Goal: Find specific page/section: Find specific page/section

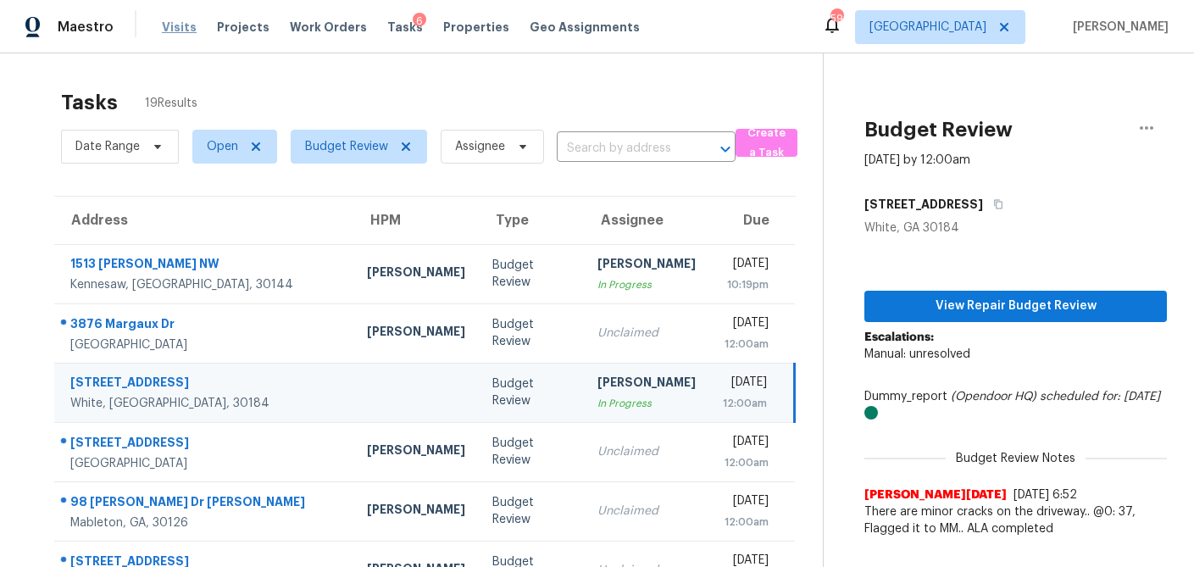
scroll to position [134, 0]
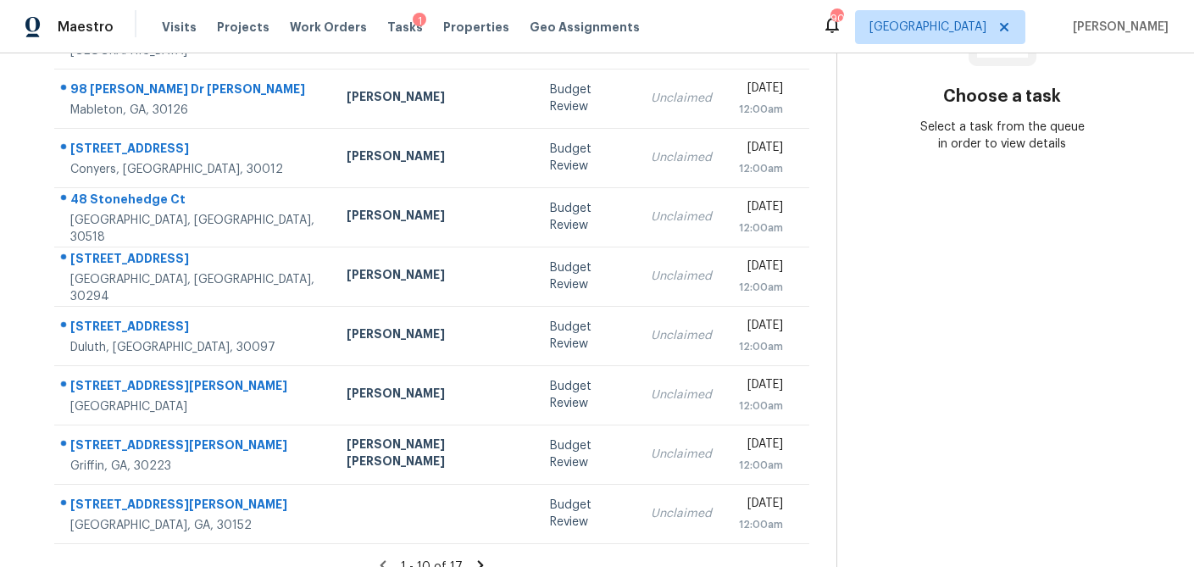
scroll to position [315, 0]
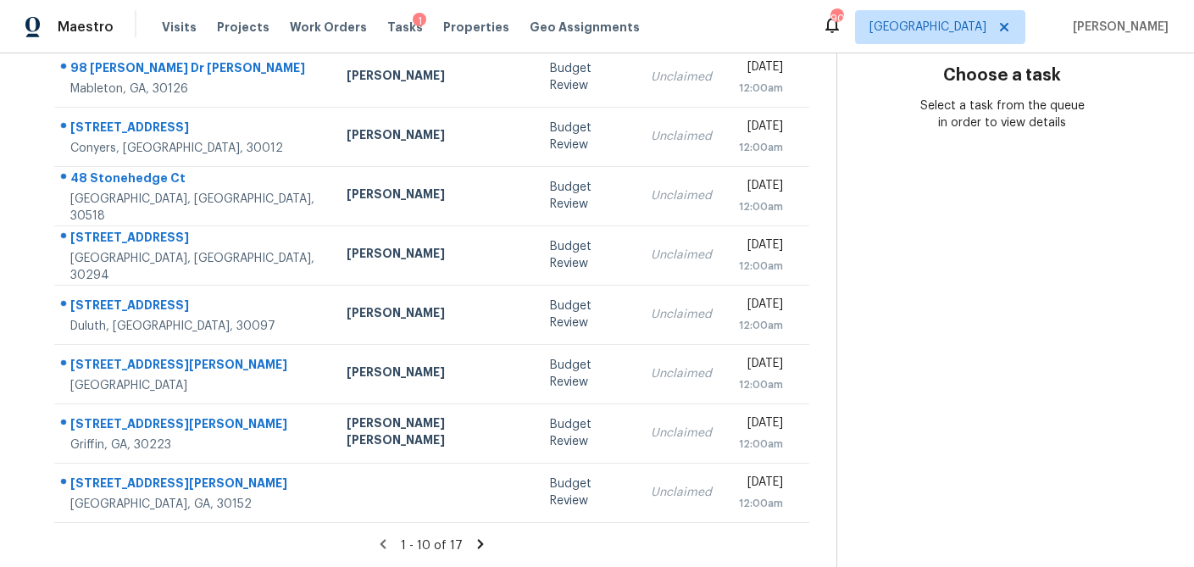
click at [478, 546] on icon at bounding box center [481, 543] width 6 height 9
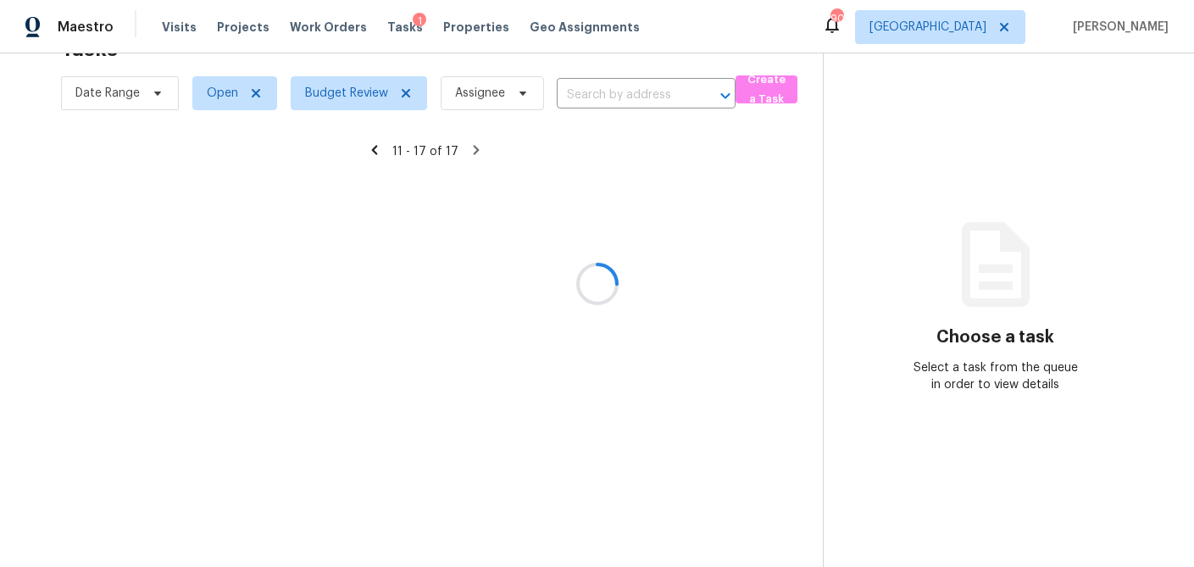
scroll to position [137, 0]
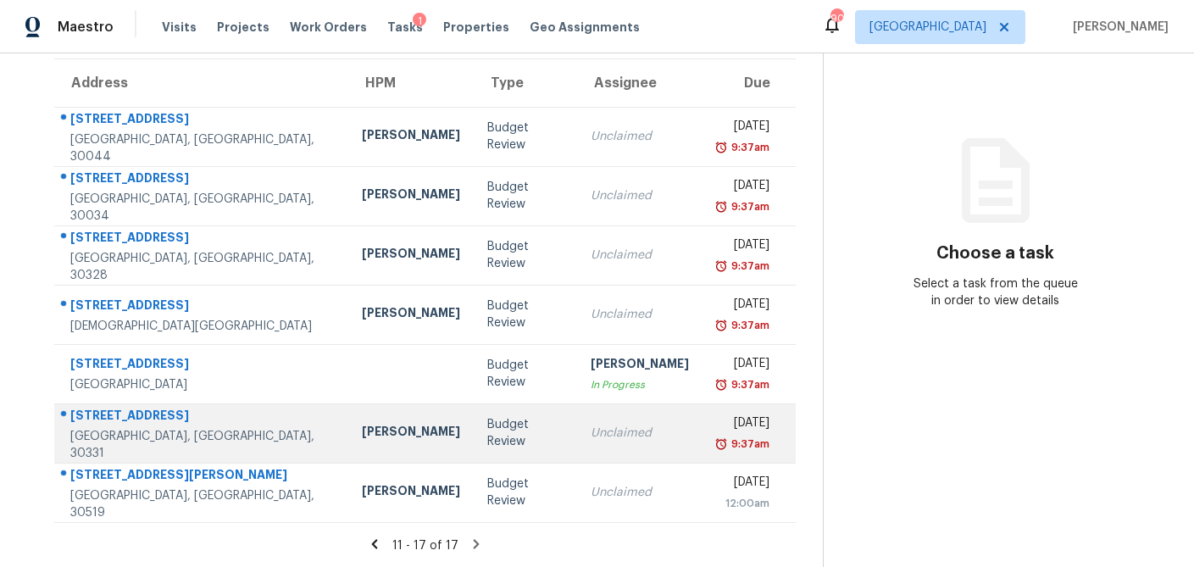
click at [474, 449] on td "Budget Review" at bounding box center [526, 432] width 104 height 59
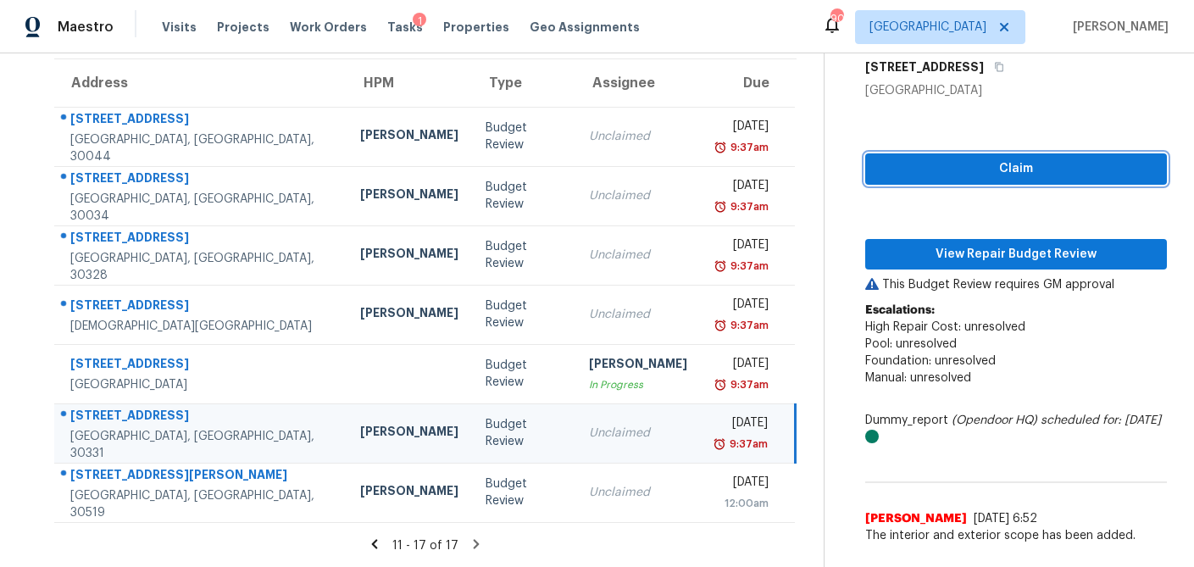
click at [907, 180] on button "Claim" at bounding box center [1016, 168] width 302 height 31
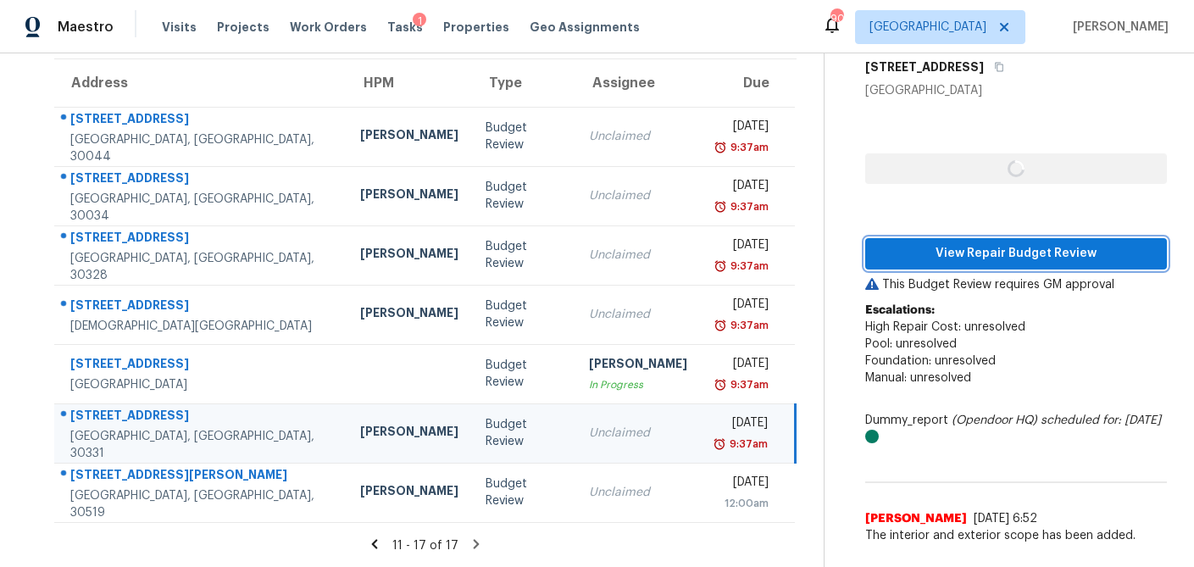
click at [906, 246] on span "View Repair Budget Review" at bounding box center [1015, 253] width 274 height 21
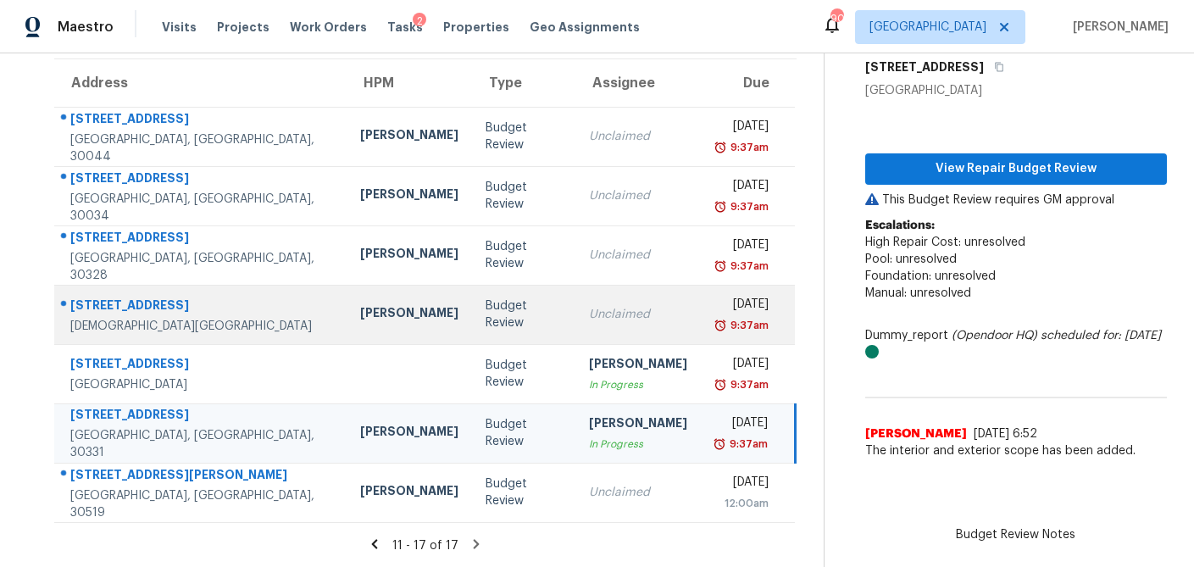
click at [485, 315] on div "Budget Review" at bounding box center [523, 314] width 76 height 34
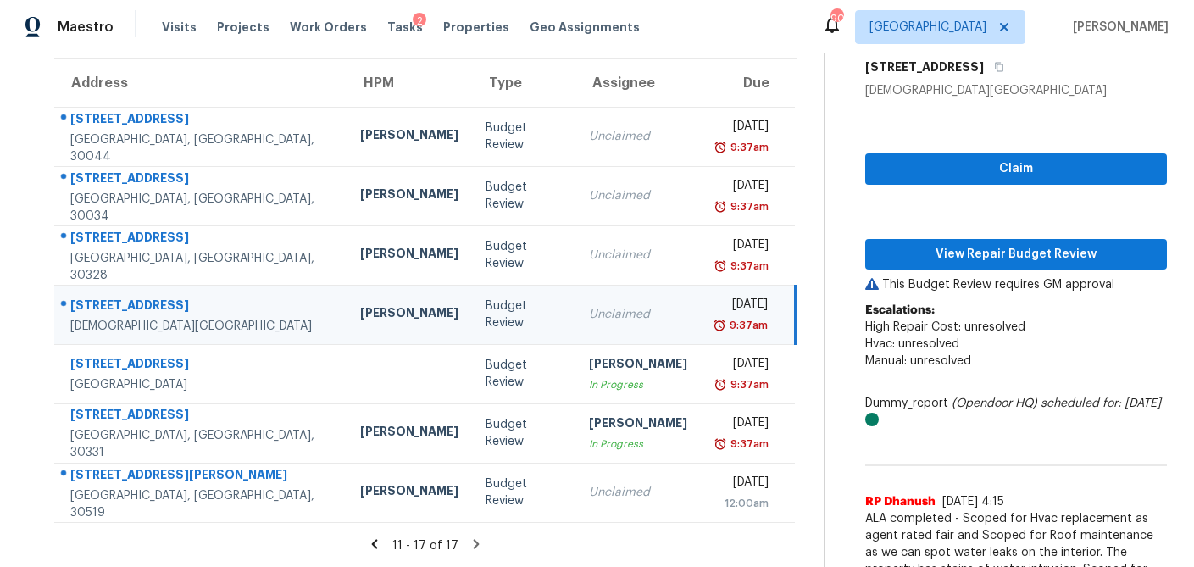
click at [485, 315] on div "Budget Review" at bounding box center [523, 314] width 76 height 34
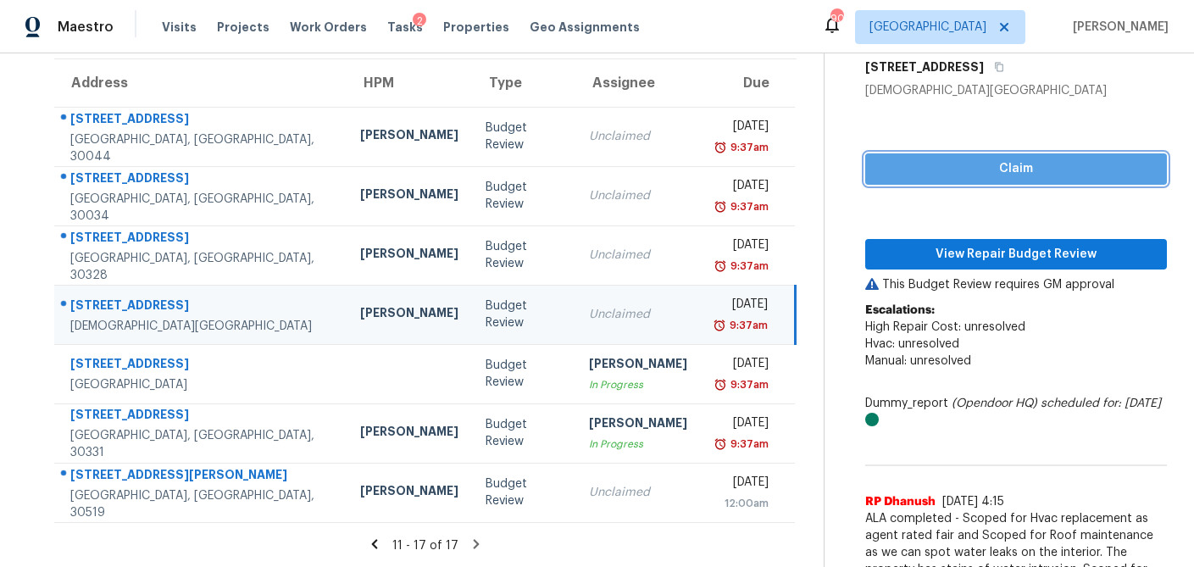
click at [958, 174] on span "Claim" at bounding box center [1015, 168] width 274 height 21
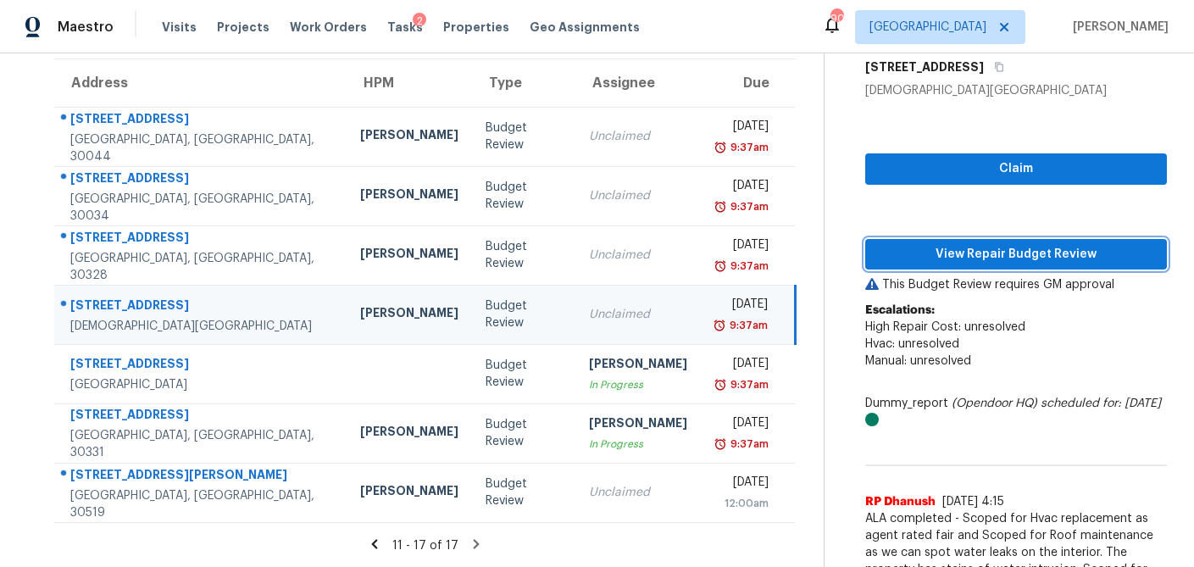
click at [939, 256] on span "View Repair Budget Review" at bounding box center [1015, 254] width 274 height 21
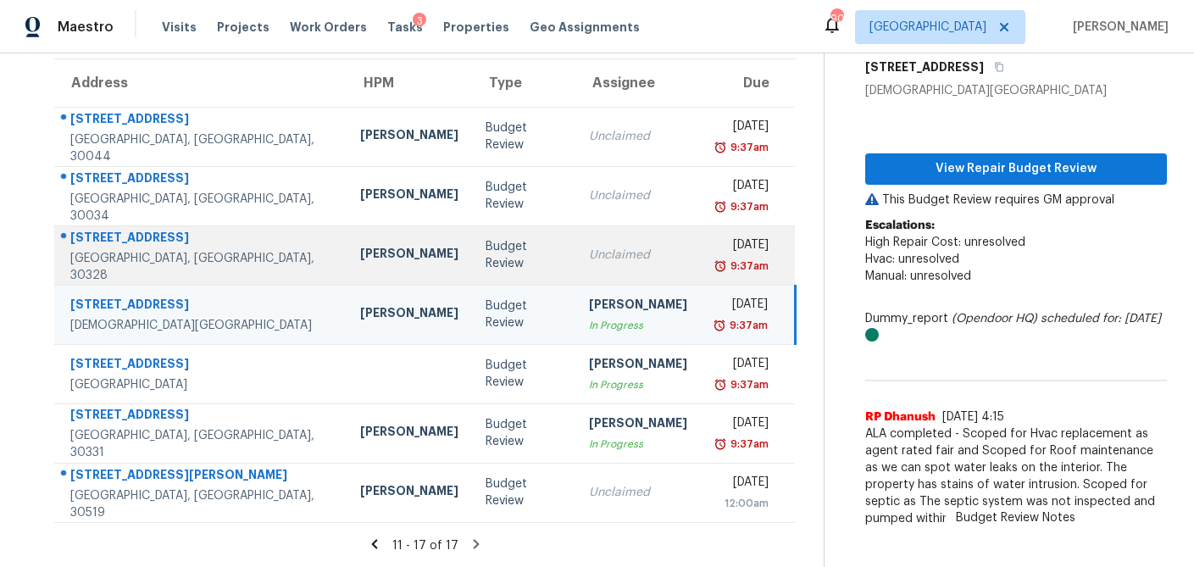
click at [485, 262] on div "Budget Review" at bounding box center [523, 255] width 76 height 34
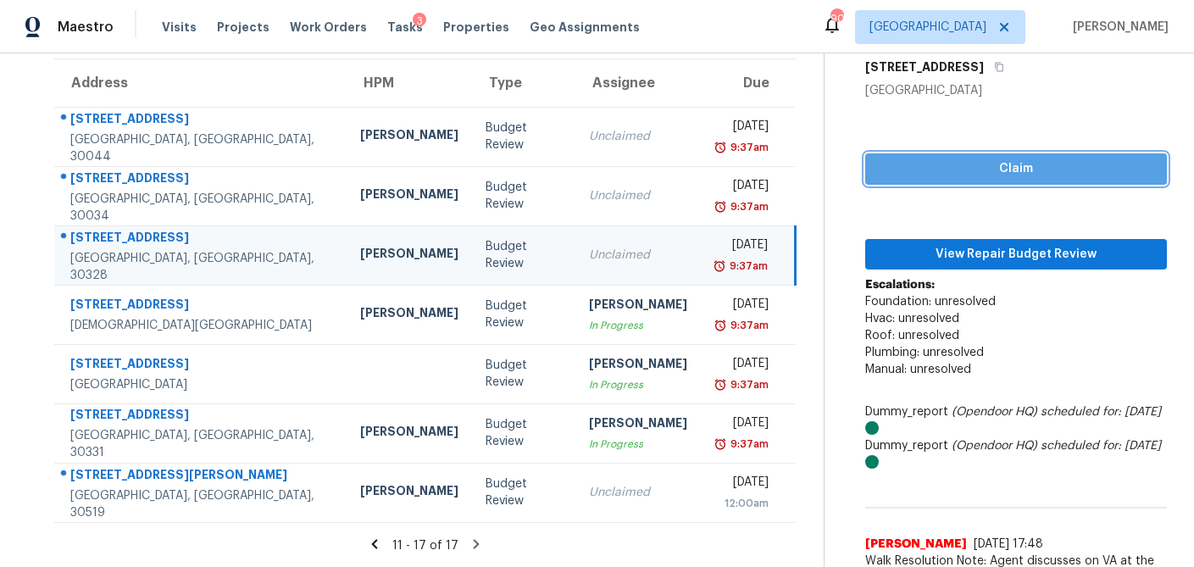
click at [1030, 163] on span "Claim" at bounding box center [1015, 168] width 274 height 21
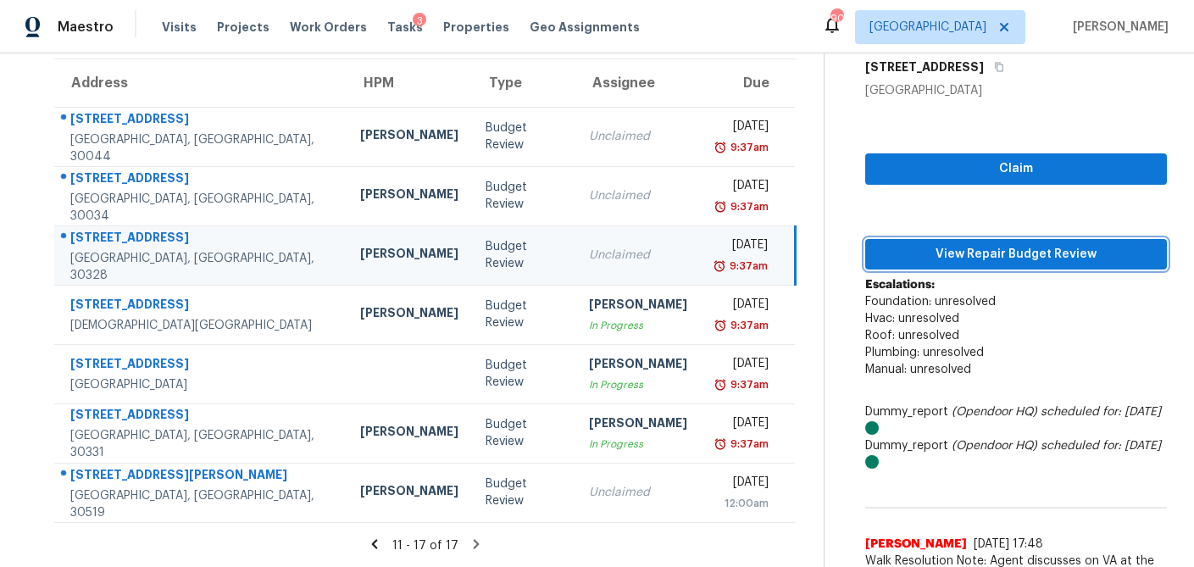
click at [1000, 247] on span "View Repair Budget Review" at bounding box center [1015, 254] width 274 height 21
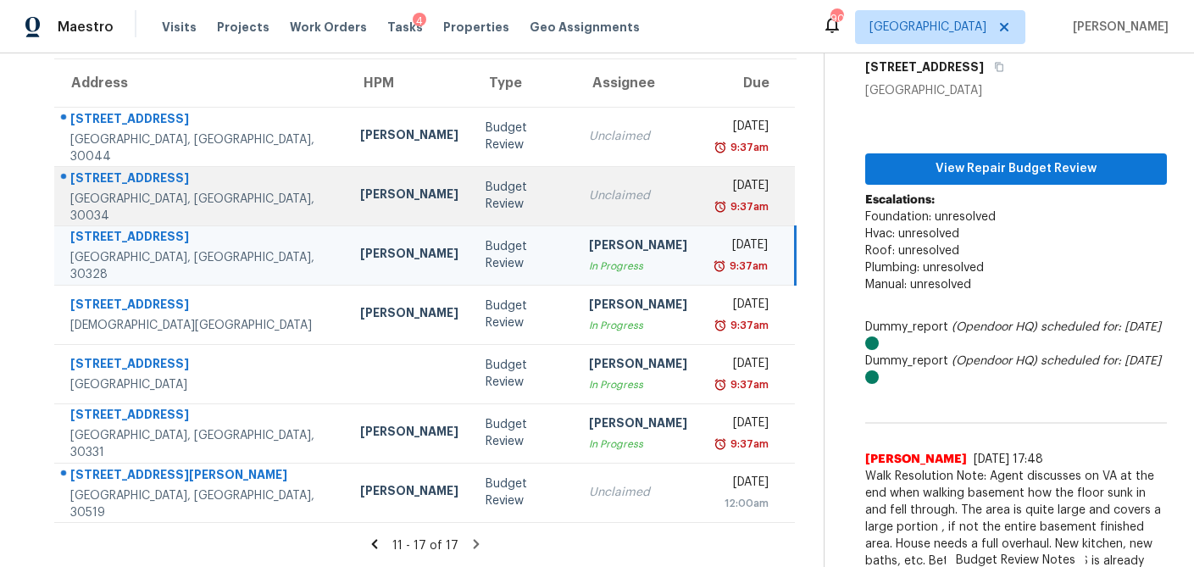
click at [472, 194] on td "Budget Review" at bounding box center [523, 195] width 103 height 59
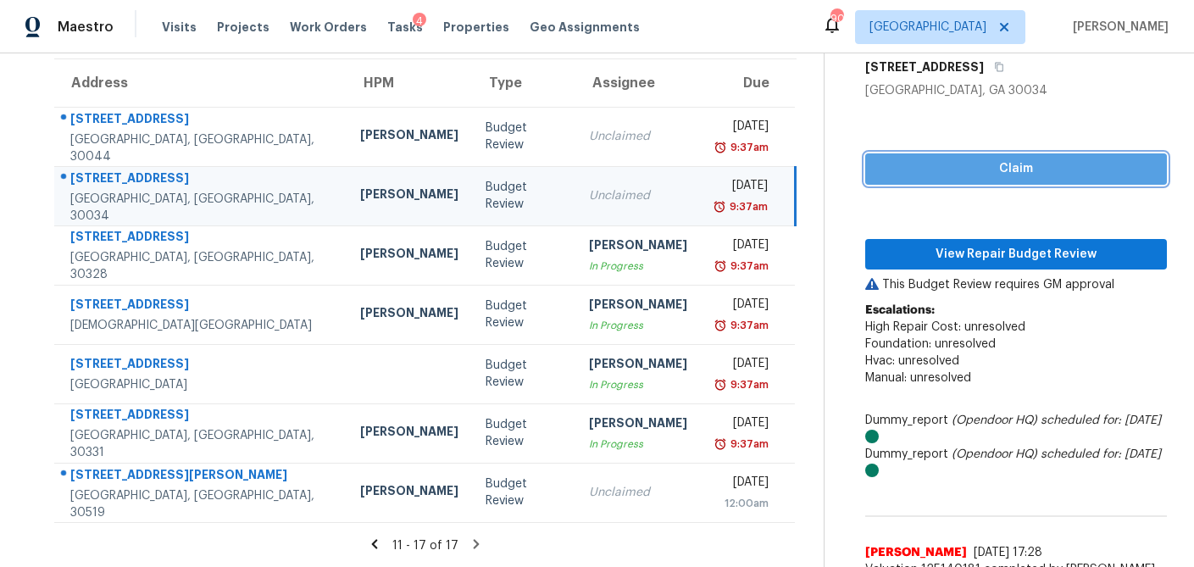
click at [959, 164] on span "Claim" at bounding box center [1015, 168] width 274 height 21
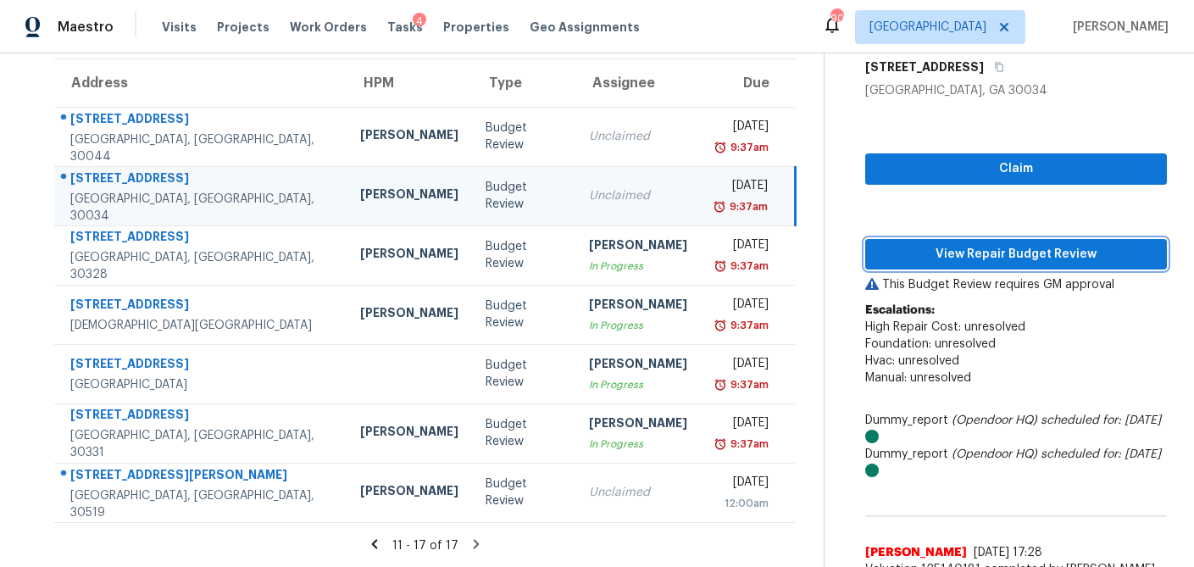
click at [945, 244] on span "View Repair Budget Review" at bounding box center [1015, 254] width 274 height 21
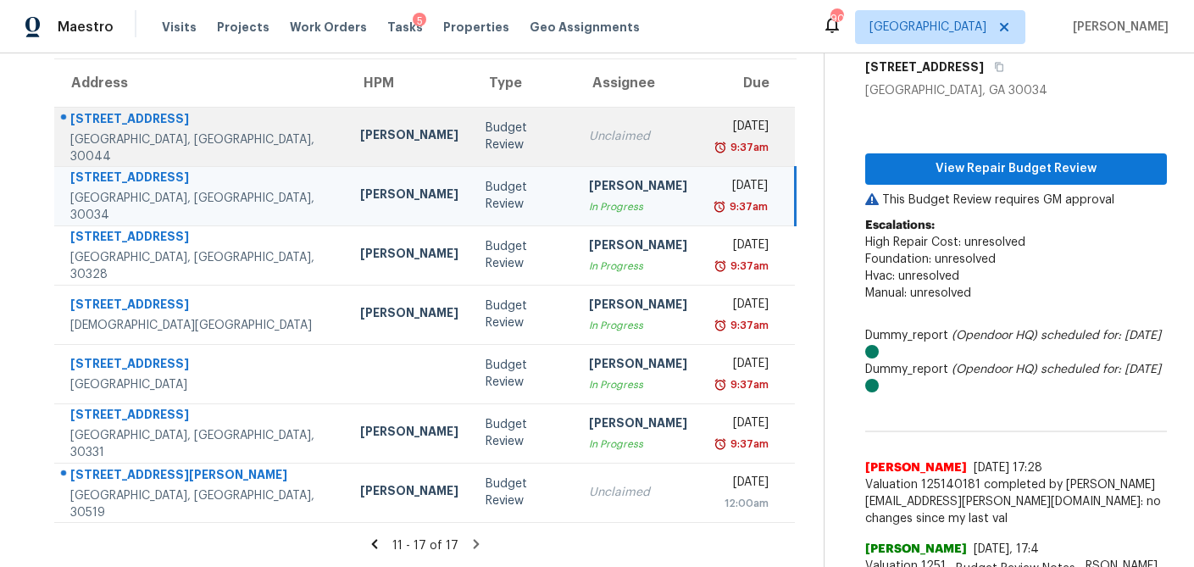
click at [485, 143] on div "Budget Review" at bounding box center [523, 136] width 76 height 34
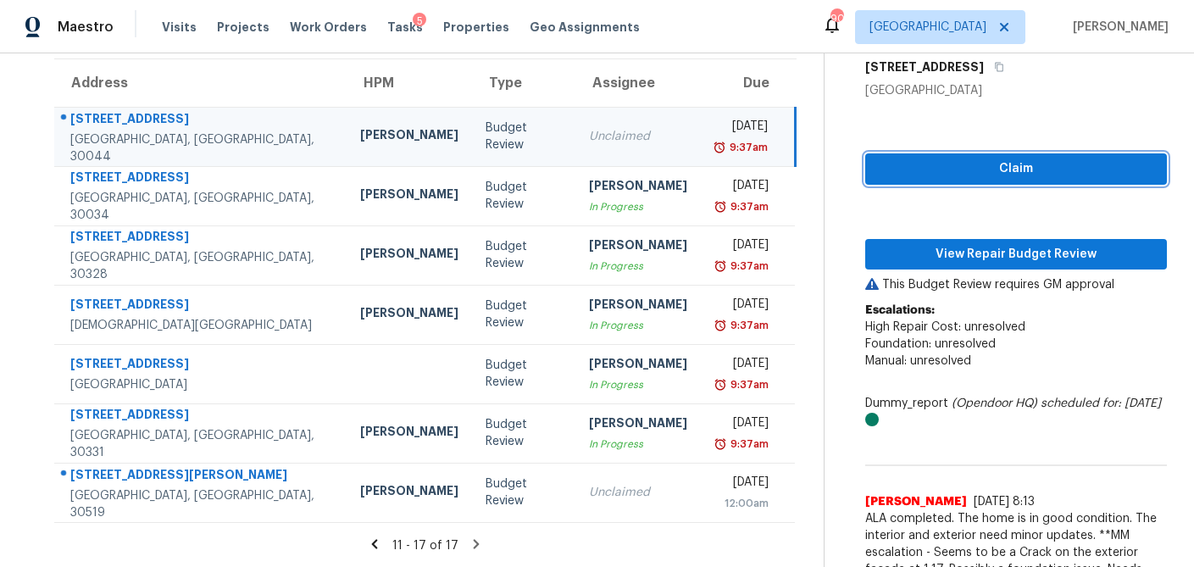
click at [898, 174] on span "Claim" at bounding box center [1015, 168] width 274 height 21
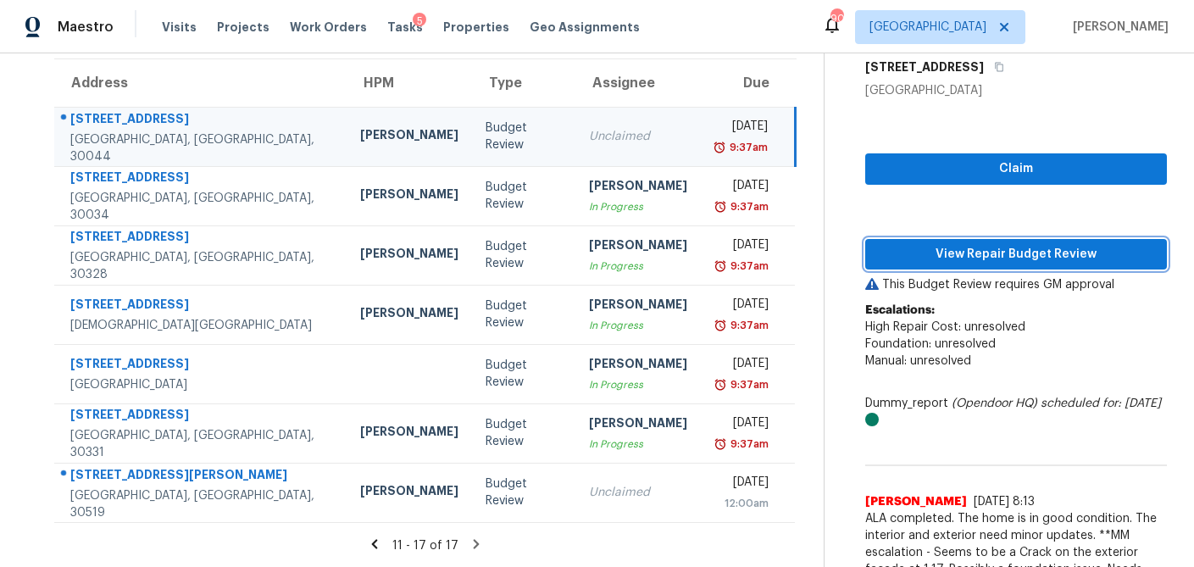
click at [888, 254] on span "View Repair Budget Review" at bounding box center [1015, 254] width 274 height 21
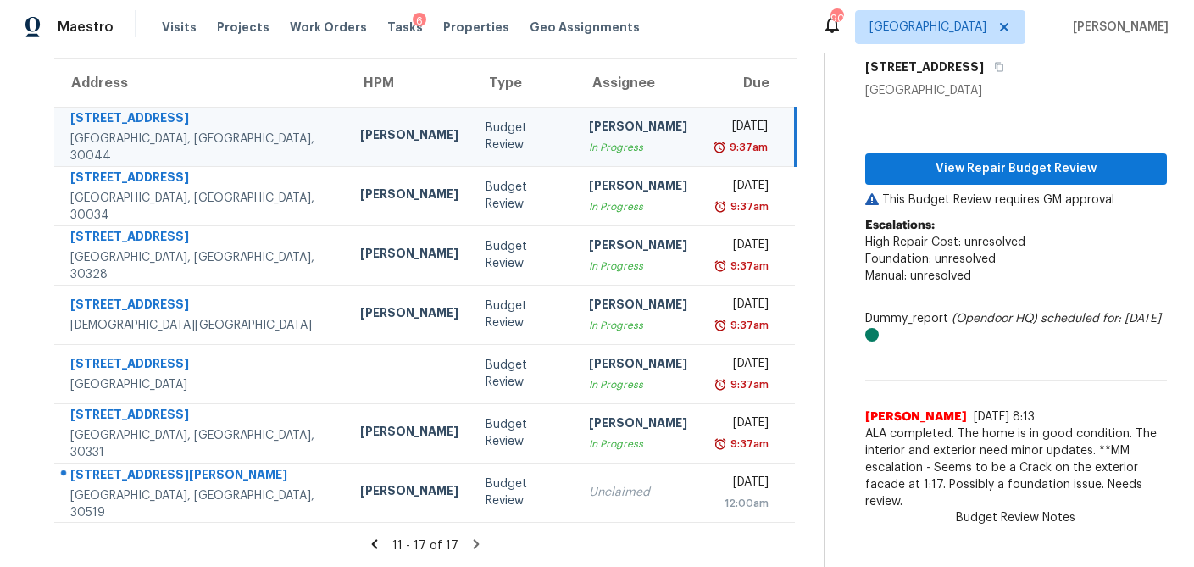
click at [380, 542] on icon at bounding box center [374, 543] width 15 height 15
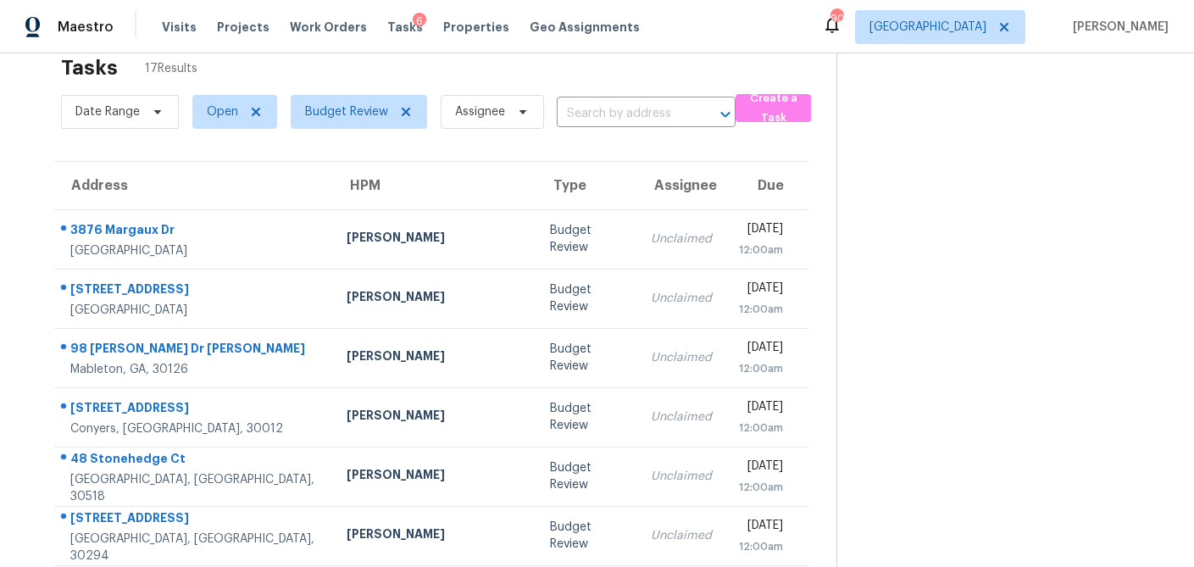
scroll to position [0, 0]
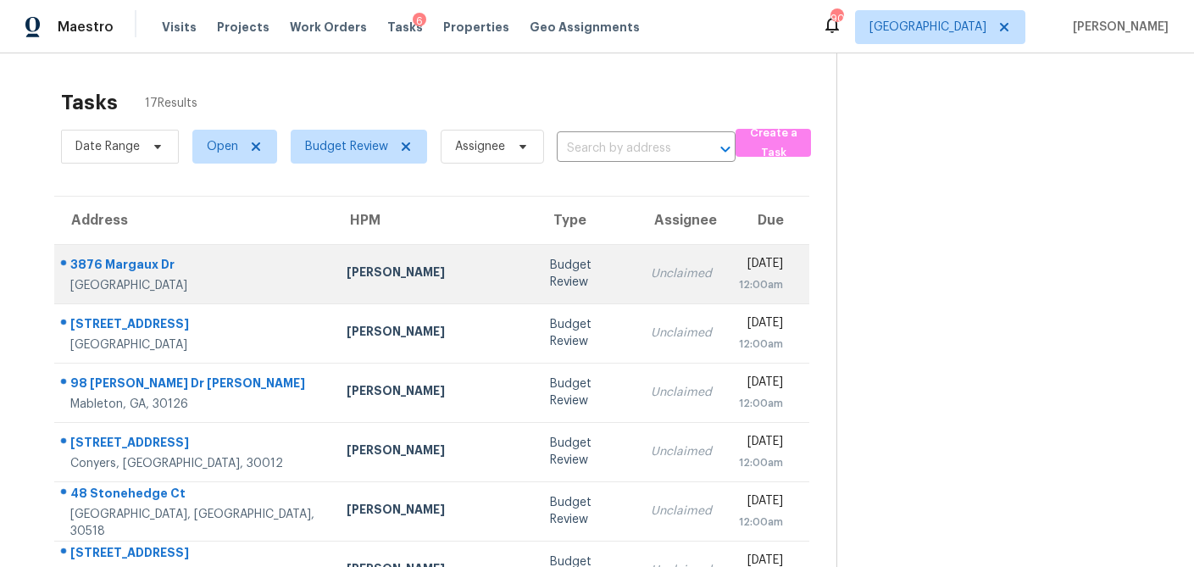
click at [536, 254] on td "Budget Review" at bounding box center [586, 273] width 101 height 59
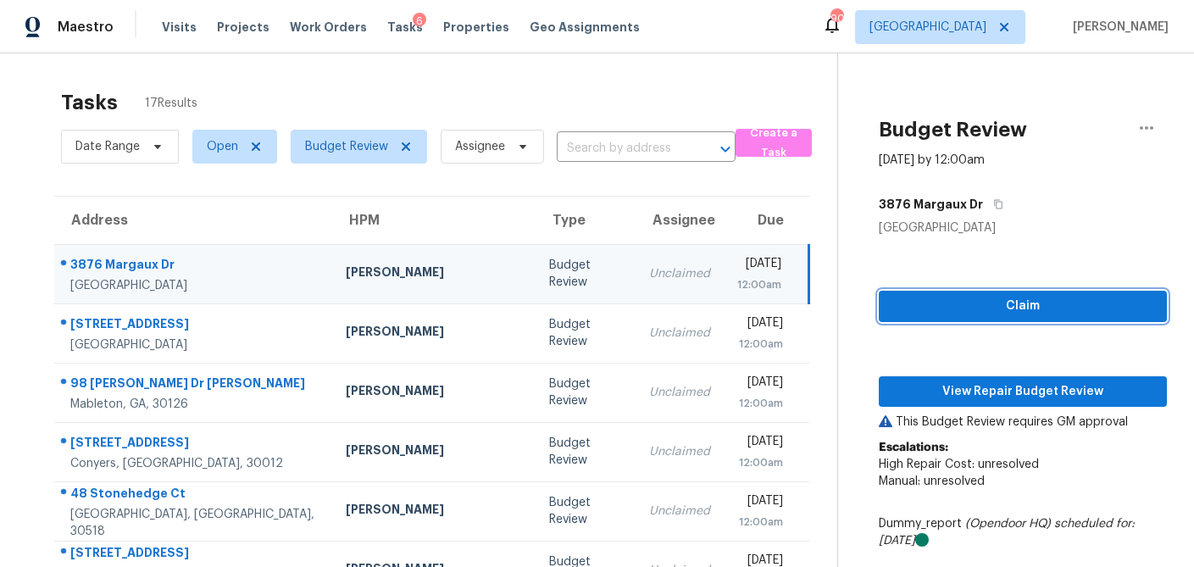
click at [924, 304] on span "Claim" at bounding box center [1022, 306] width 261 height 21
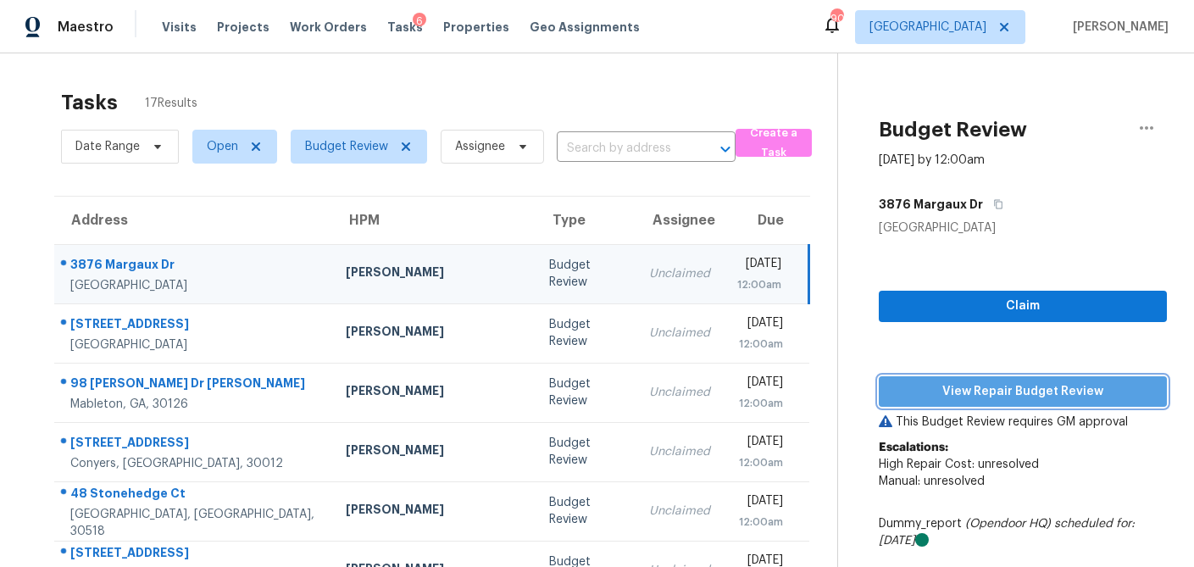
click at [922, 385] on span "View Repair Budget Review" at bounding box center [1022, 391] width 261 height 21
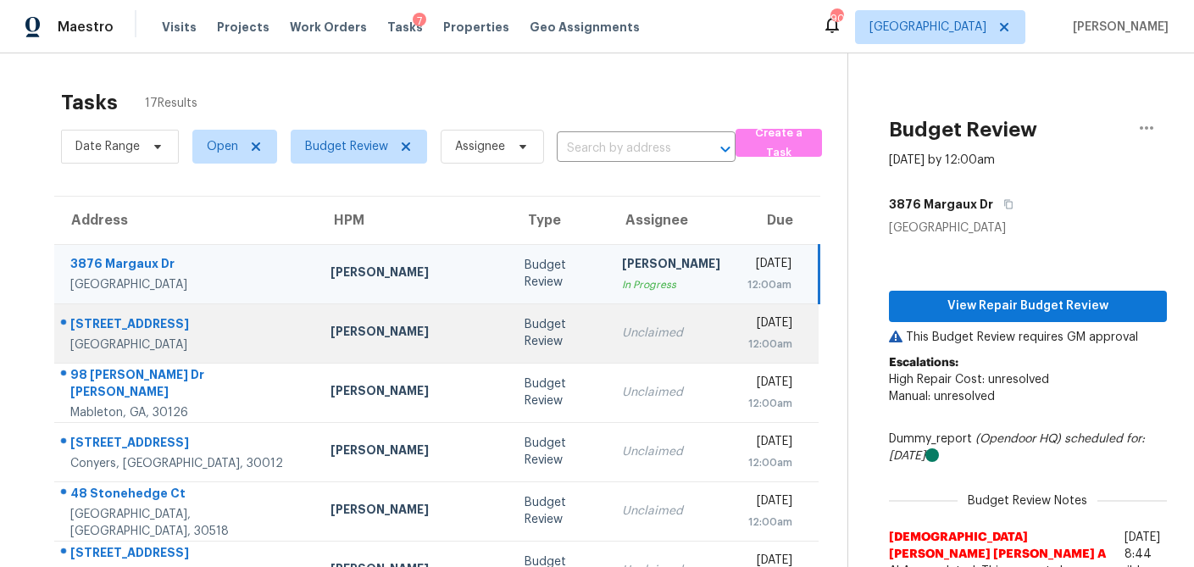
click at [608, 324] on td "Unclaimed" at bounding box center [670, 332] width 125 height 59
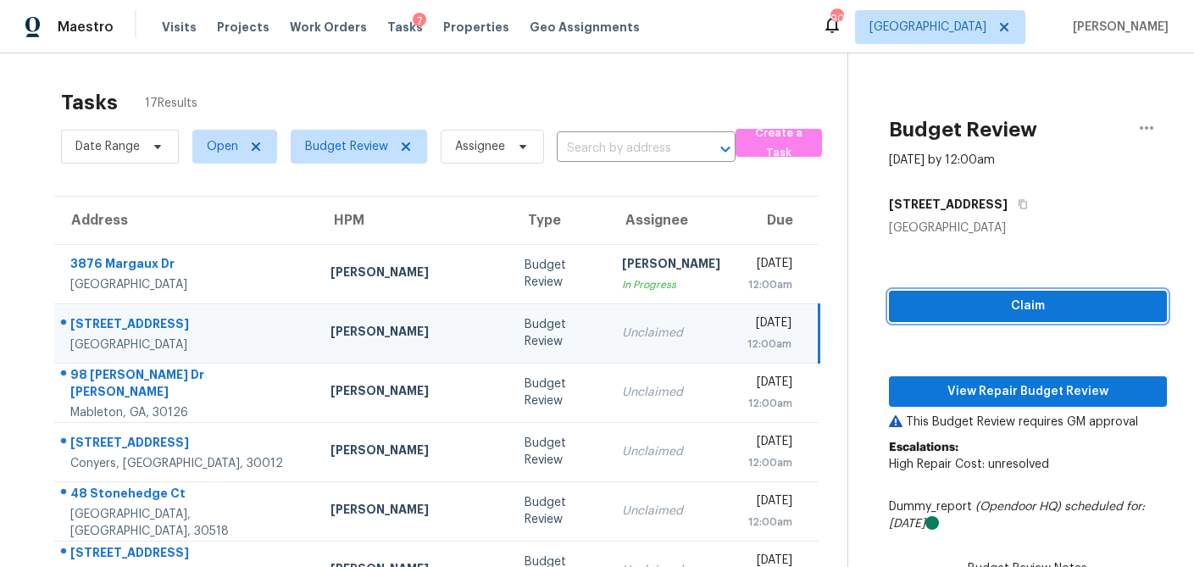
click at [1037, 313] on span "Claim" at bounding box center [1027, 306] width 251 height 21
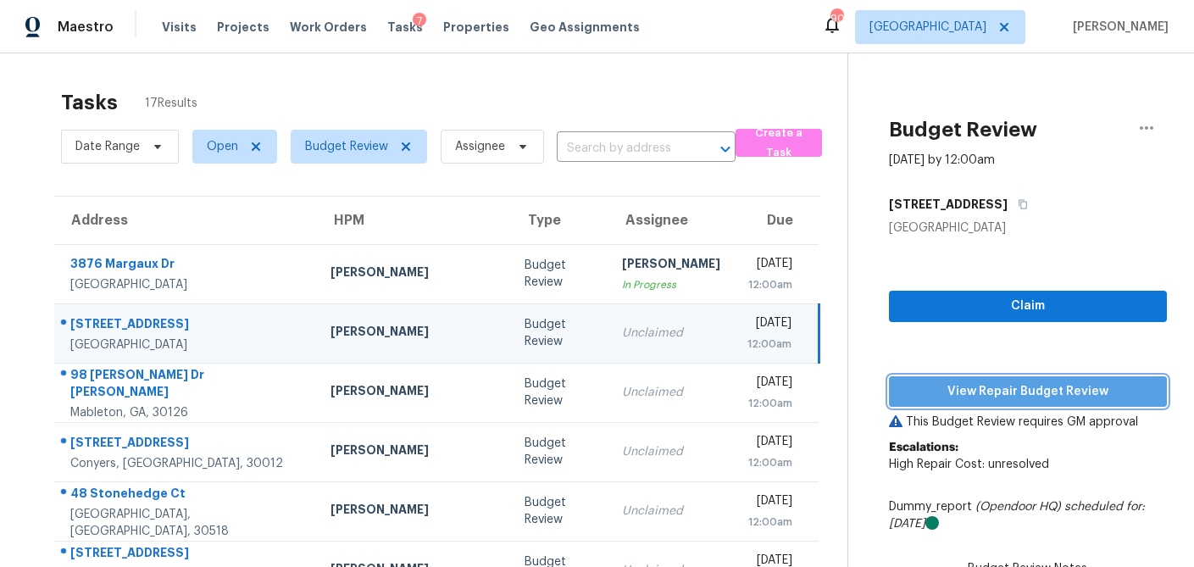
click at [1011, 388] on span "View Repair Budget Review" at bounding box center [1027, 391] width 251 height 21
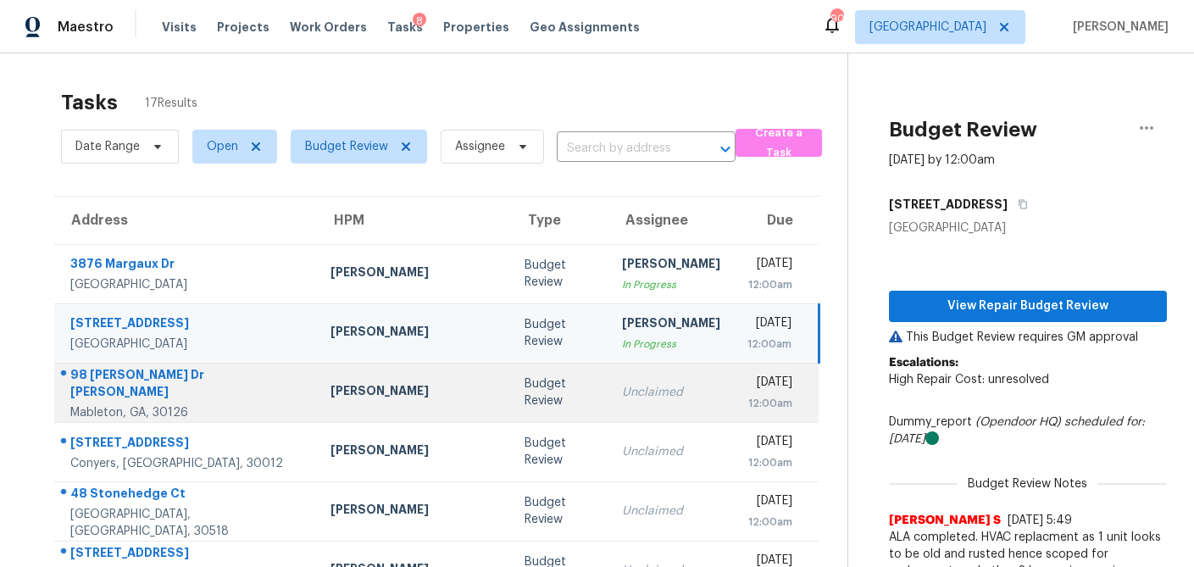
click at [341, 402] on div "Samuel Vetrik" at bounding box center [413, 392] width 167 height 21
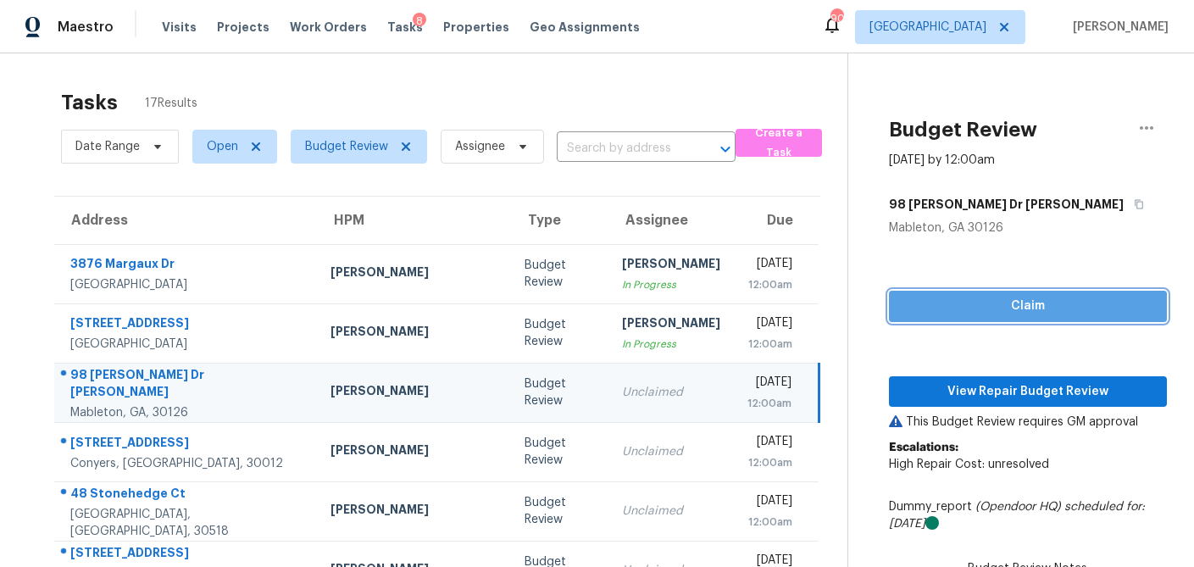
click at [1039, 317] on button "Claim" at bounding box center [1028, 306] width 278 height 31
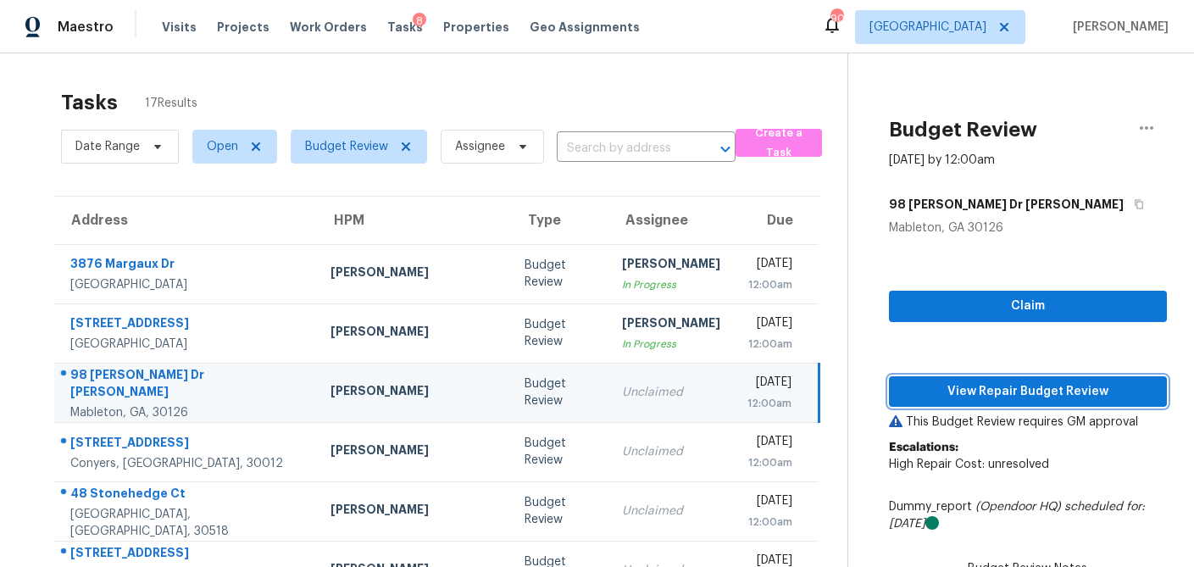
click at [1025, 386] on span "View Repair Budget Review" at bounding box center [1027, 391] width 251 height 21
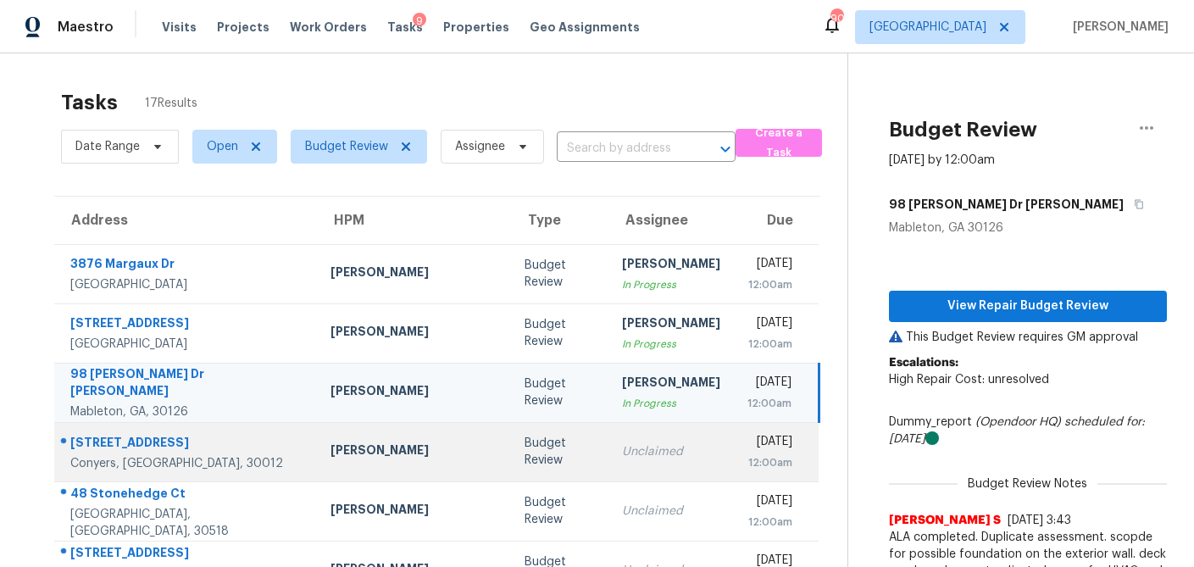
click at [511, 460] on td "Budget Review" at bounding box center [559, 451] width 97 height 59
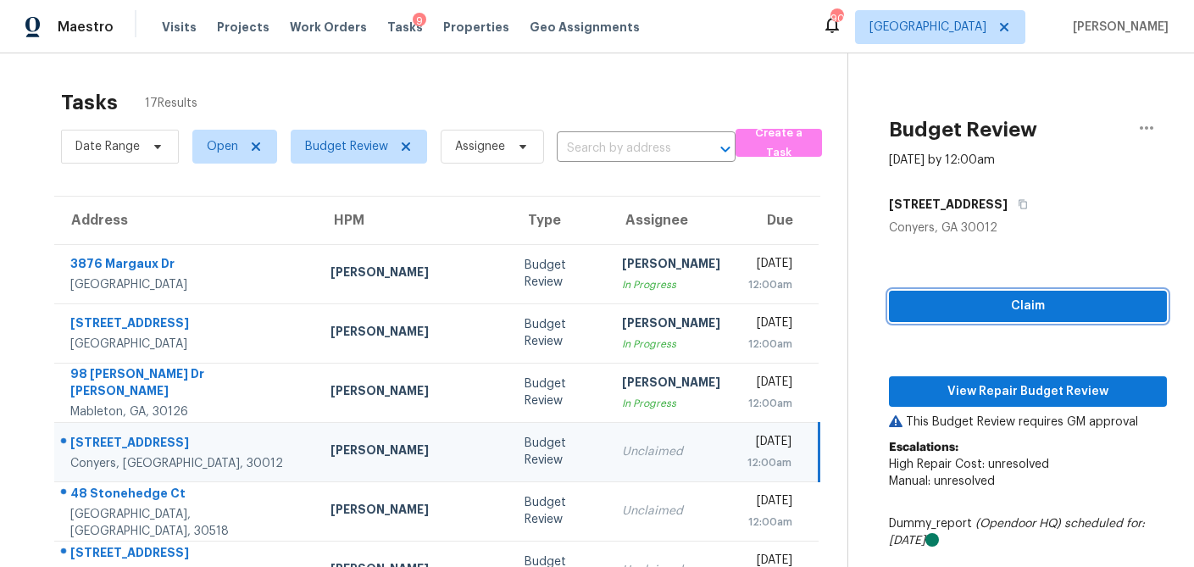
click at [1029, 318] on button "Claim" at bounding box center [1028, 306] width 278 height 31
click at [982, 413] on p "This Budget Review requires GM approval" at bounding box center [1028, 421] width 278 height 17
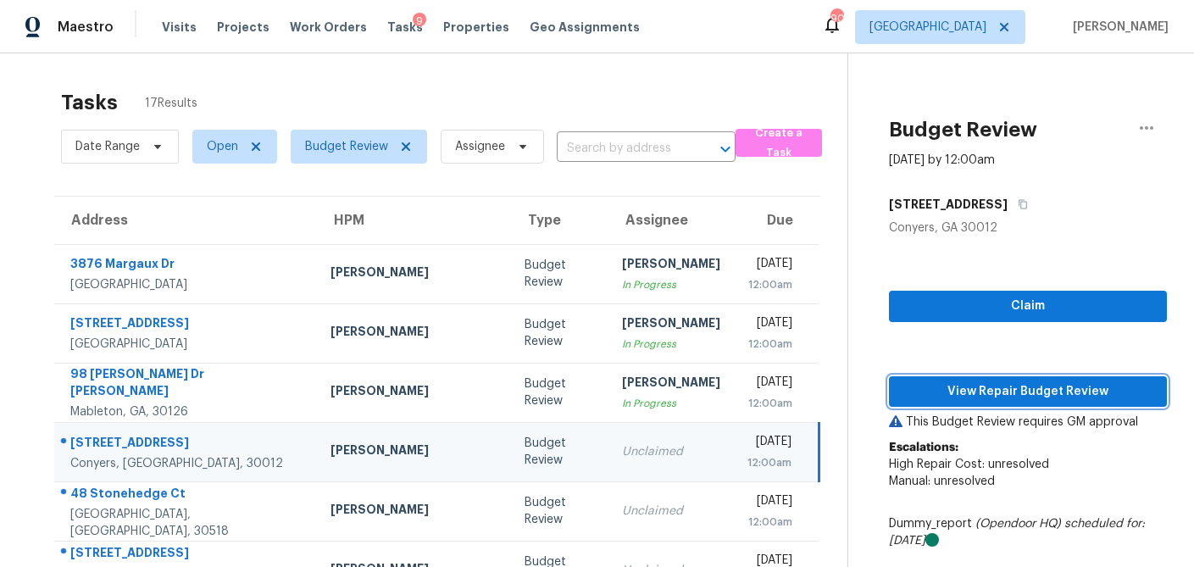
click at [983, 384] on span "View Repair Budget Review" at bounding box center [1027, 391] width 251 height 21
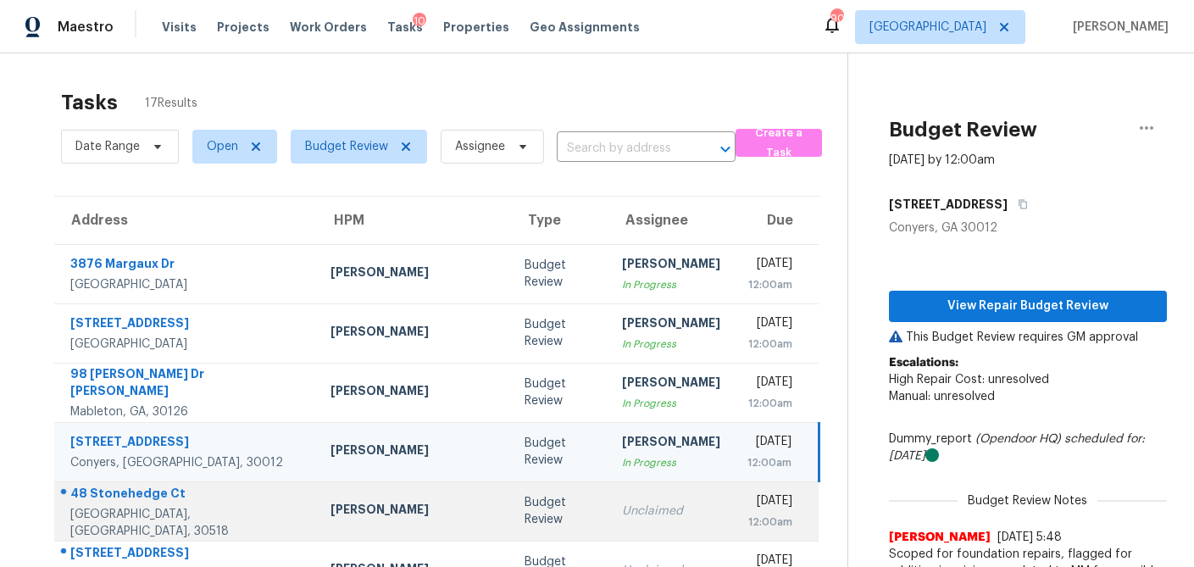
click at [511, 513] on td "Budget Review" at bounding box center [559, 510] width 97 height 59
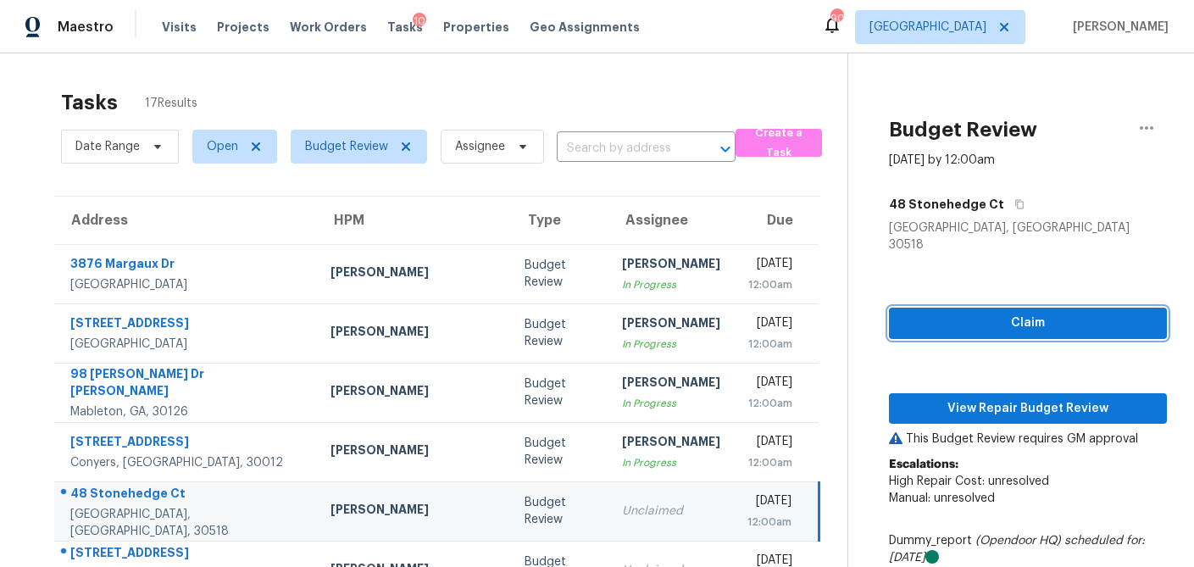
click at [945, 313] on span "Claim" at bounding box center [1027, 323] width 251 height 21
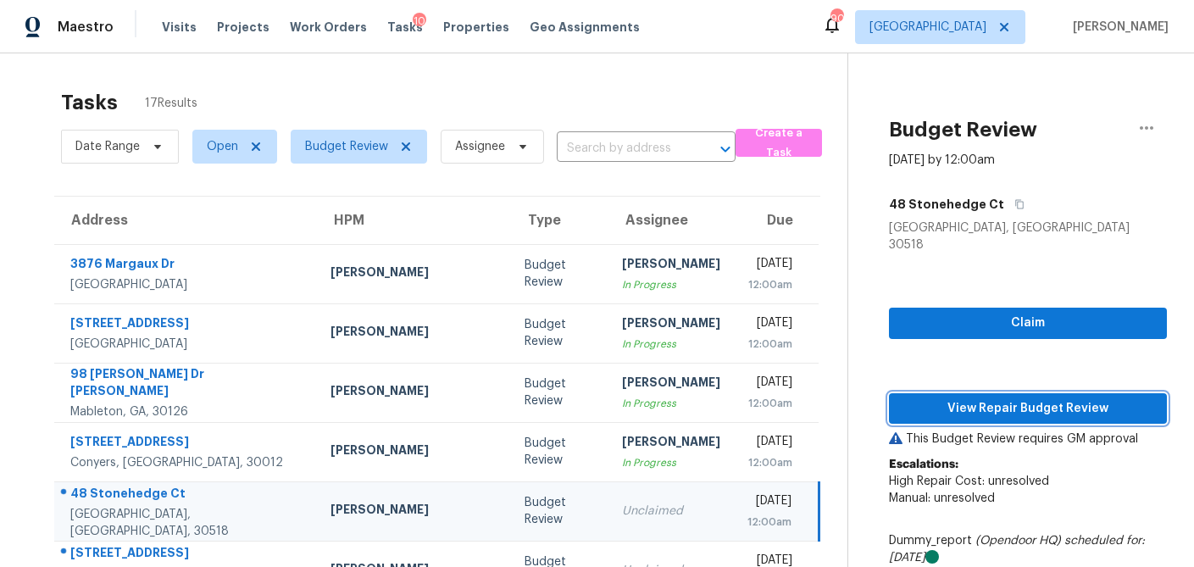
click at [928, 398] on span "View Repair Budget Review" at bounding box center [1027, 408] width 251 height 21
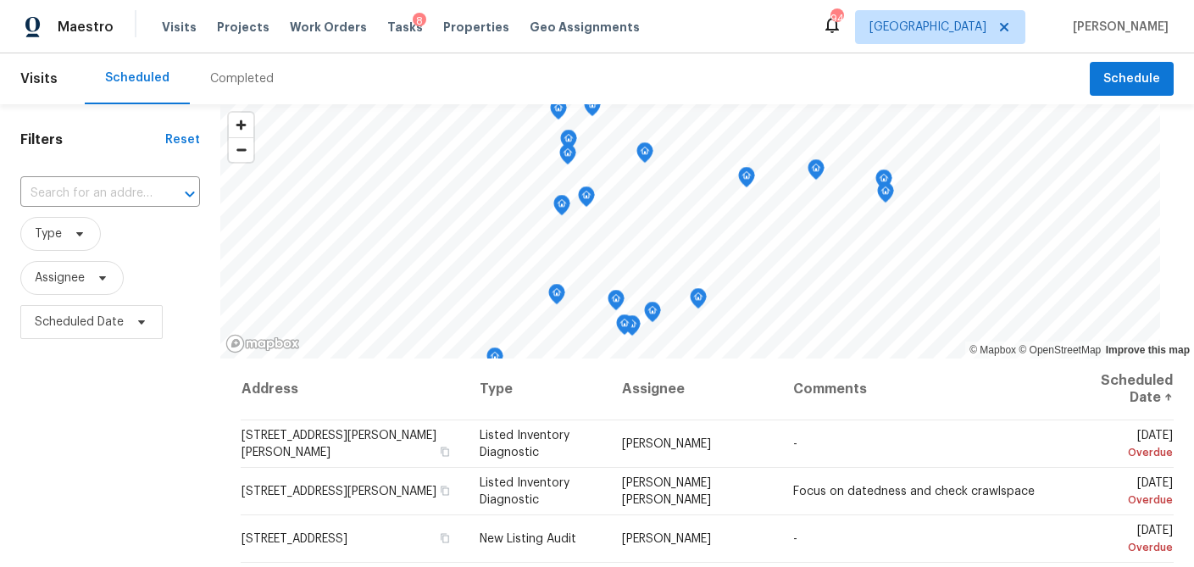
click at [445, 31] on span "Properties" at bounding box center [476, 27] width 66 height 17
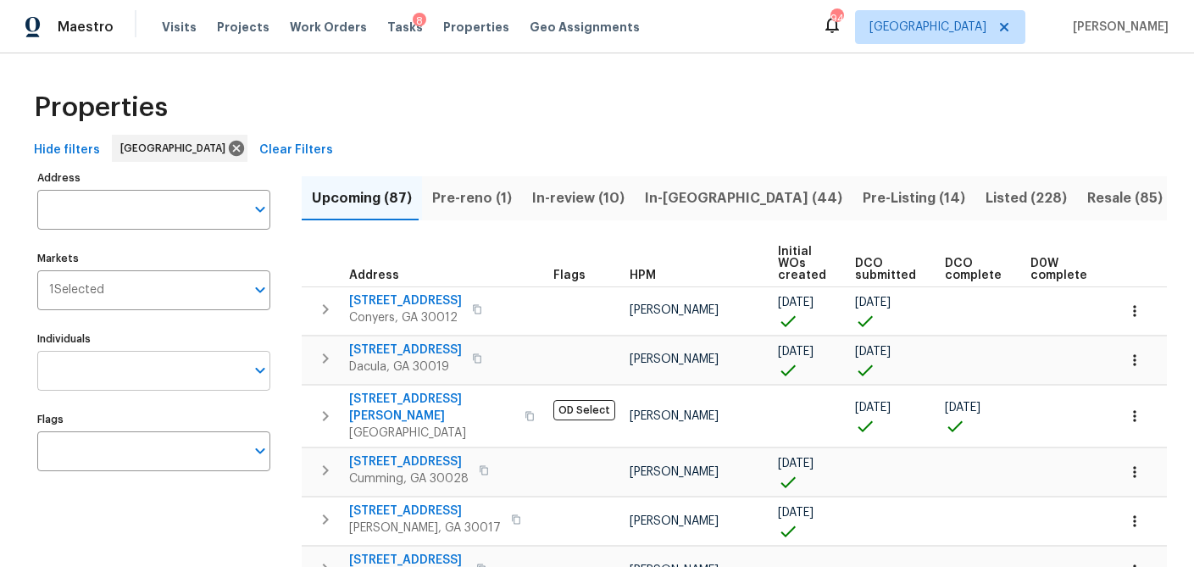
click at [172, 380] on input "Individuals" at bounding box center [141, 371] width 208 height 40
type input "mirsad"
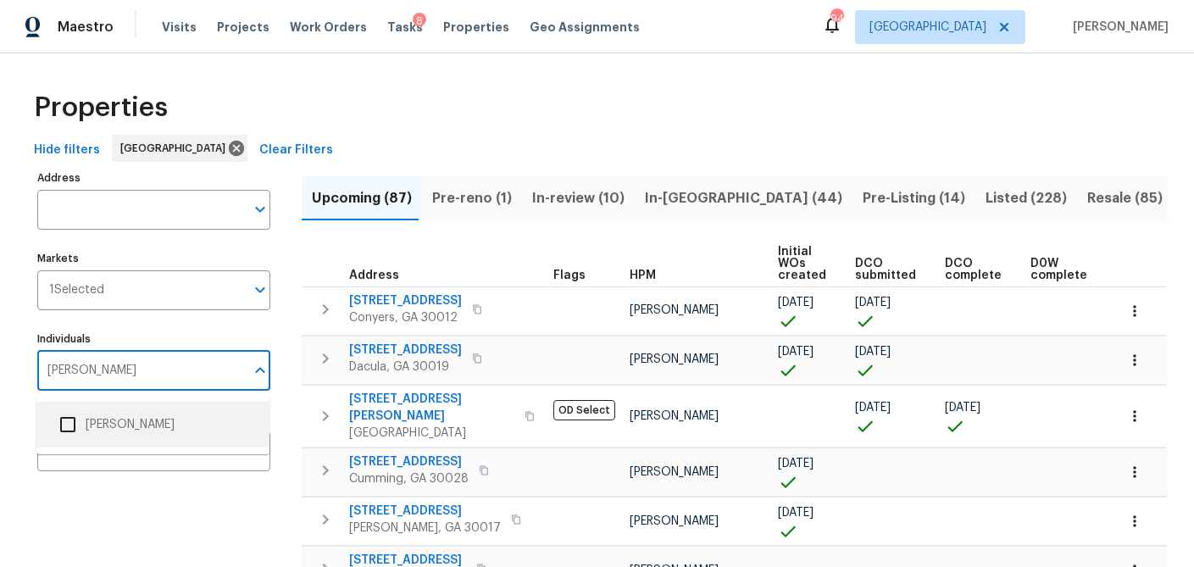
click at [79, 430] on input "checkbox" at bounding box center [68, 425] width 36 height 36
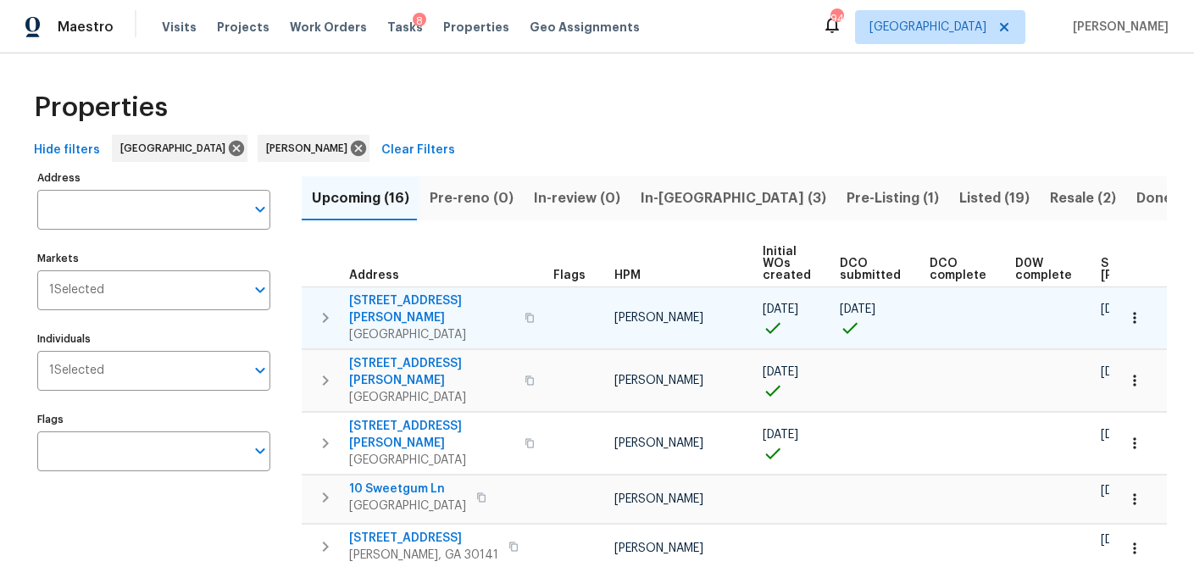
click at [388, 300] on span "61 Jeanette St" at bounding box center [431, 309] width 165 height 34
click at [1141, 314] on icon "button" at bounding box center [1134, 317] width 17 height 17
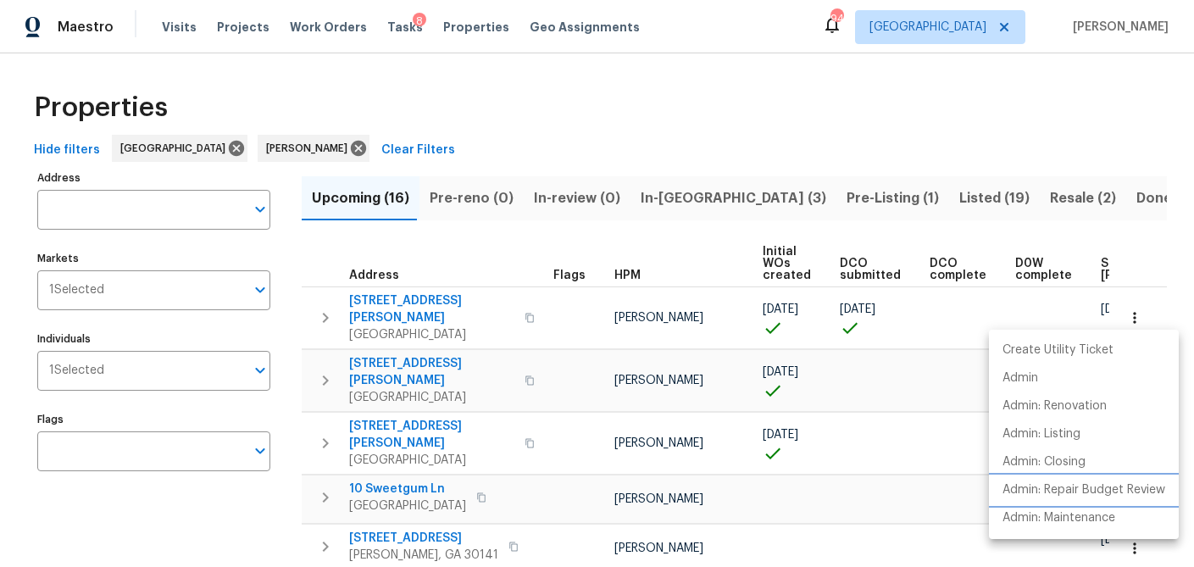
click at [1078, 490] on p "Admin: Repair Budget Review" at bounding box center [1083, 490] width 163 height 18
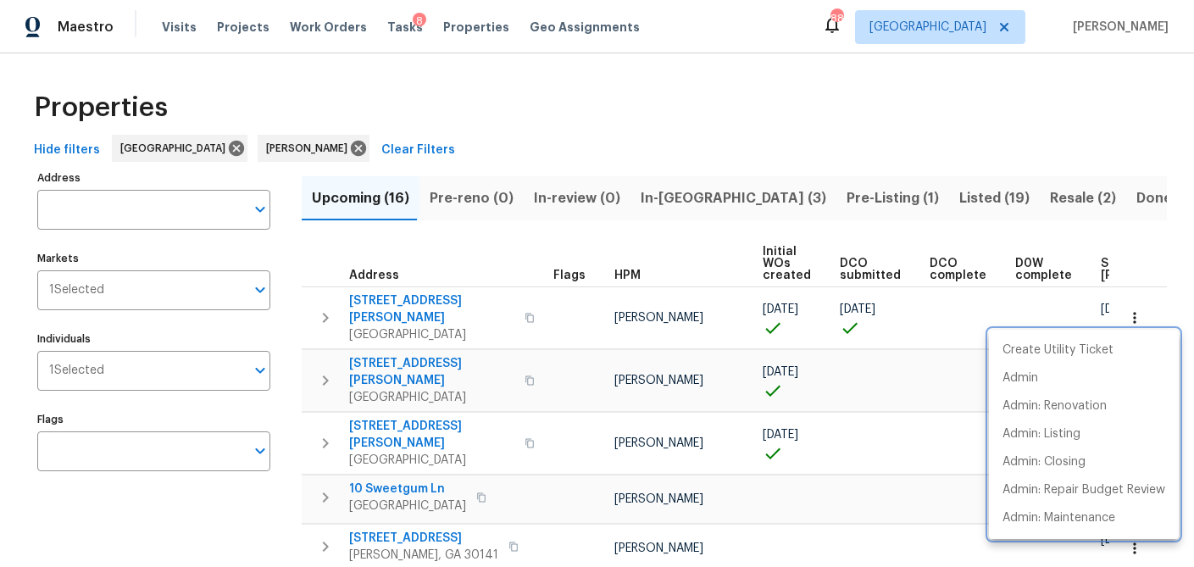
click at [605, 137] on div at bounding box center [597, 283] width 1194 height 567
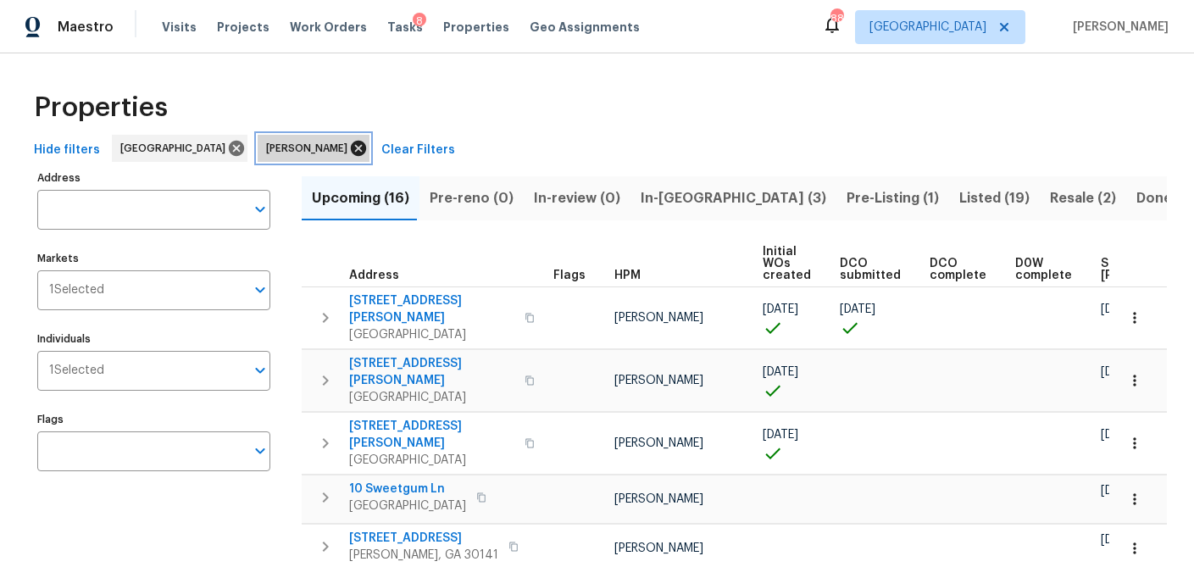
click at [351, 143] on icon at bounding box center [358, 148] width 15 height 15
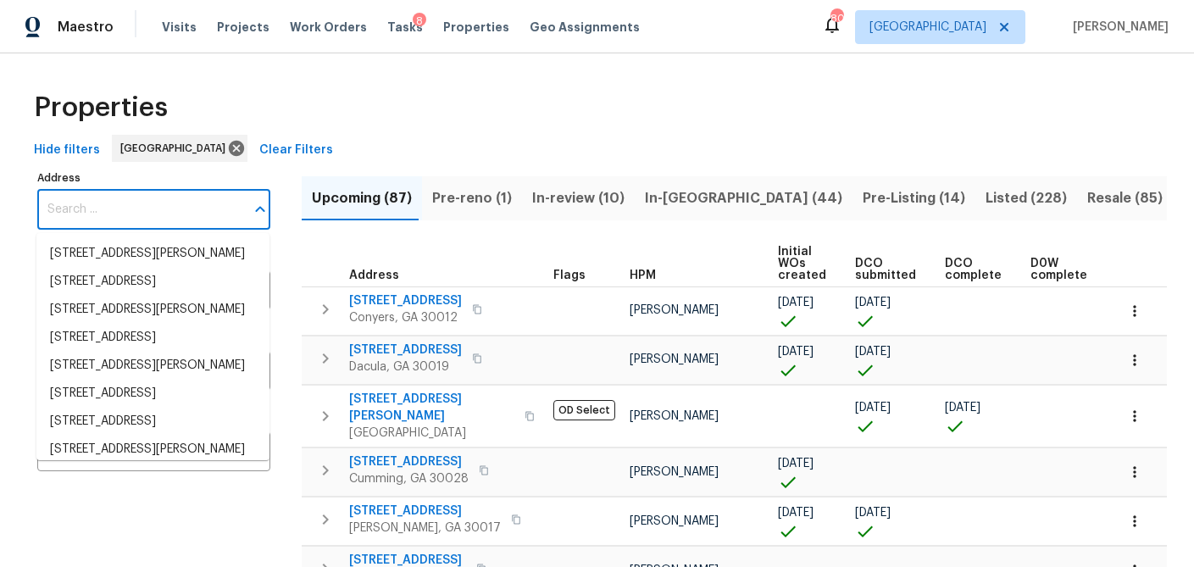
click at [161, 216] on input "Address" at bounding box center [141, 210] width 208 height 40
paste input "5025 Skipping Stone Ct, Cumming, GA 30028"
type input "5025 Skipping Stone Ct, Cumming, GA 30028"
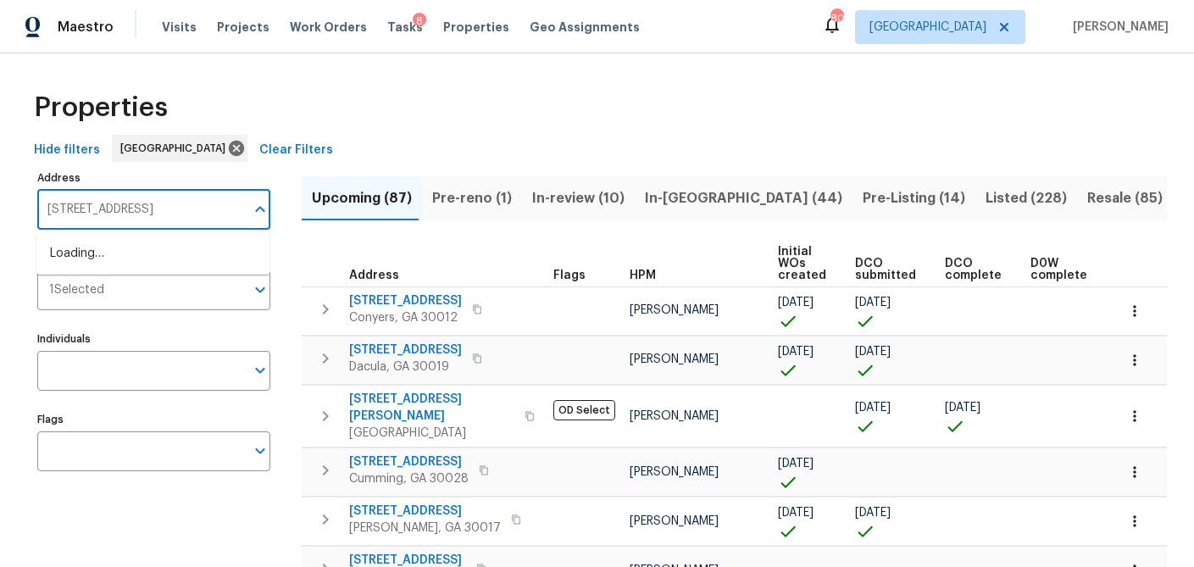
scroll to position [0, 59]
click at [158, 246] on li "5025 Skipping Stone Ct Cumming GA 30028" at bounding box center [152, 254] width 233 height 28
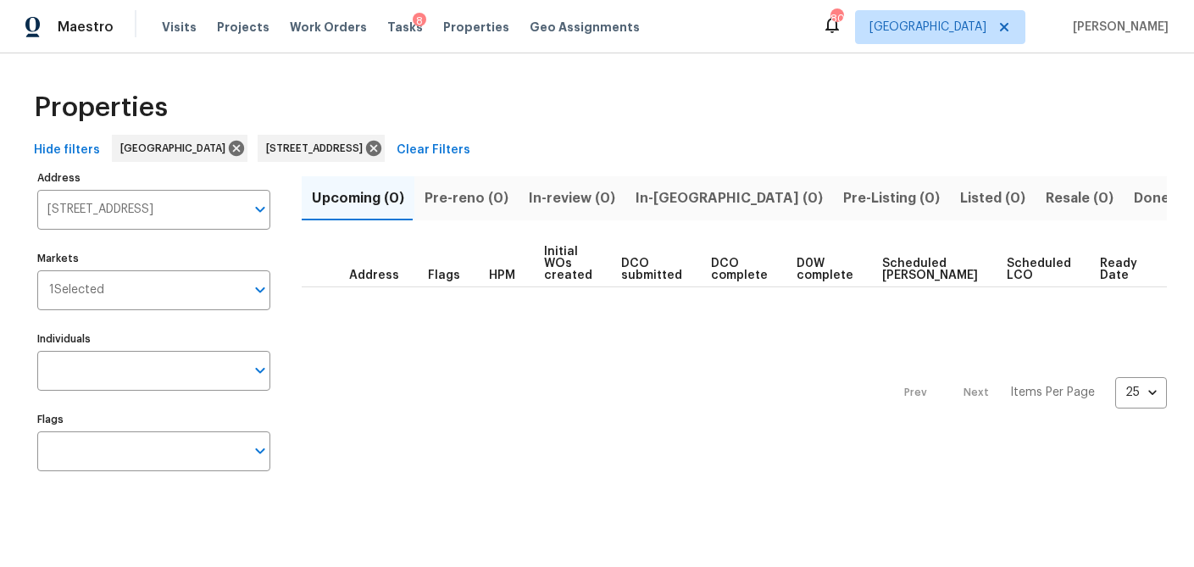
click at [1133, 191] on span "Done (1)" at bounding box center [1160, 198] width 55 height 24
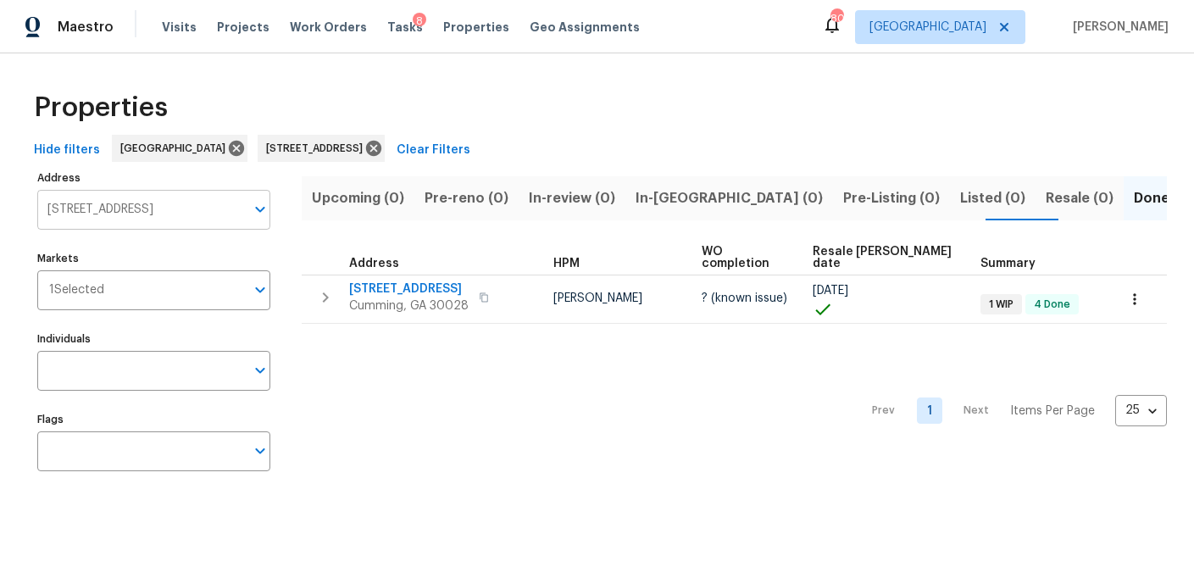
click at [158, 215] on input "5025 Skipping Stone Ct Cumming GA 30028" at bounding box center [141, 210] width 208 height 40
type input "7185 MEADOWSWEET"
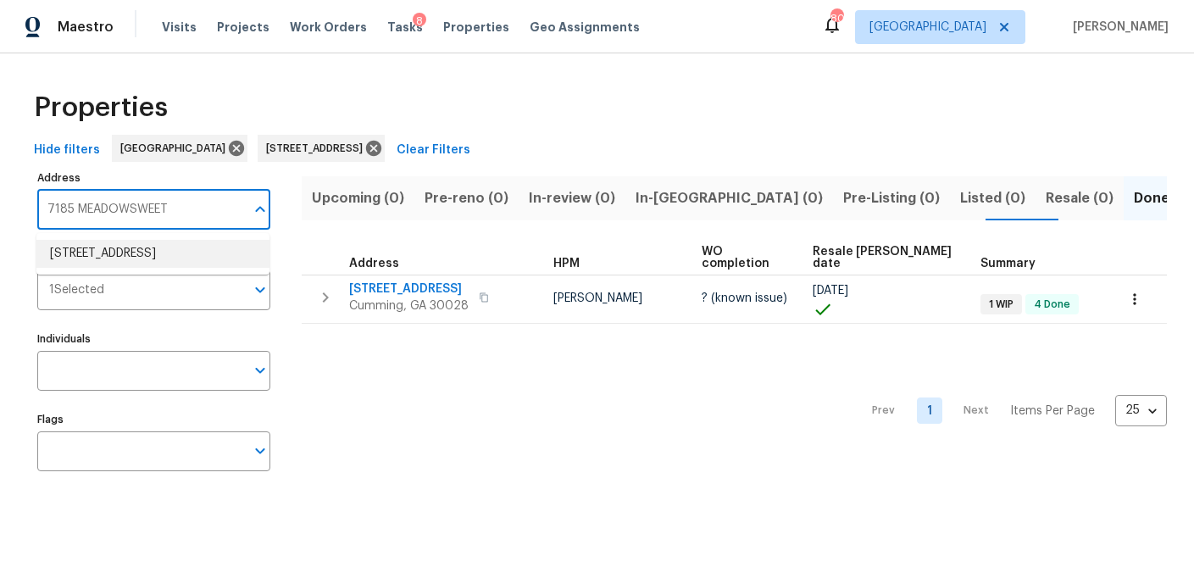
click at [125, 263] on li "7185 Meadowsweet Trce Roswell GA 30076" at bounding box center [152, 254] width 233 height 28
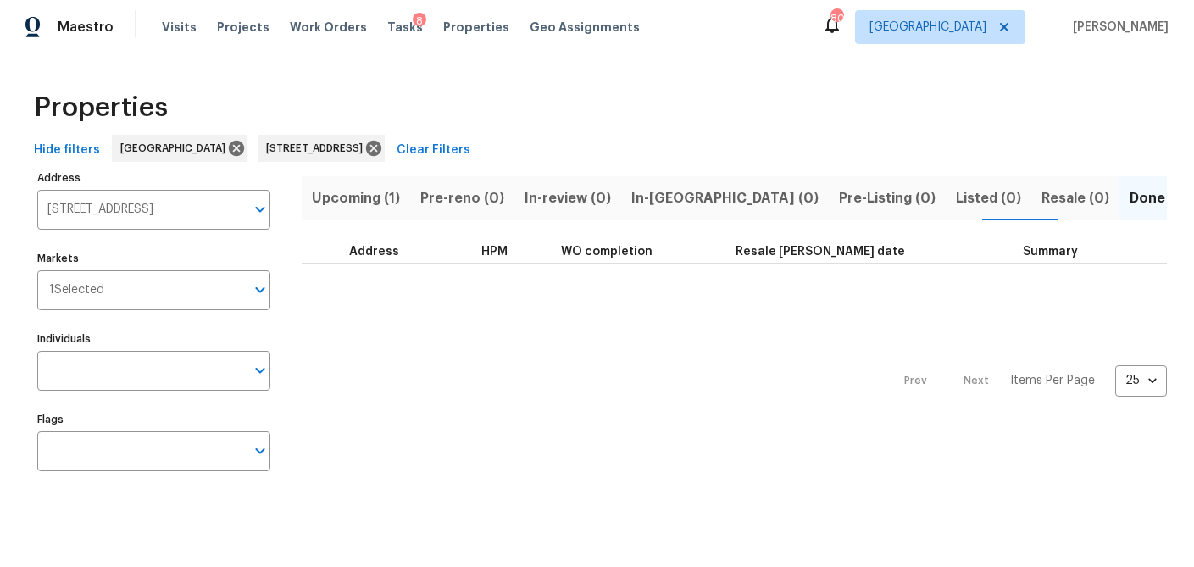
click at [349, 196] on span "Upcoming (1)" at bounding box center [356, 198] width 88 height 24
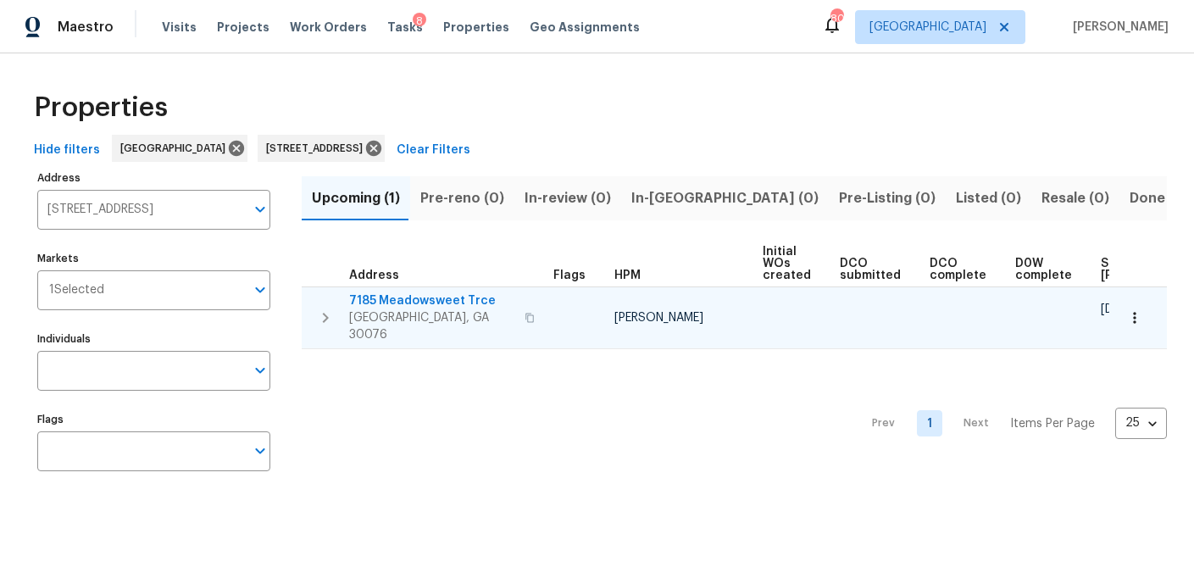
click at [396, 301] on span "7185 Meadowsweet Trce" at bounding box center [431, 300] width 165 height 17
click at [435, 304] on span "7185 Meadowsweet Trce" at bounding box center [431, 300] width 165 height 17
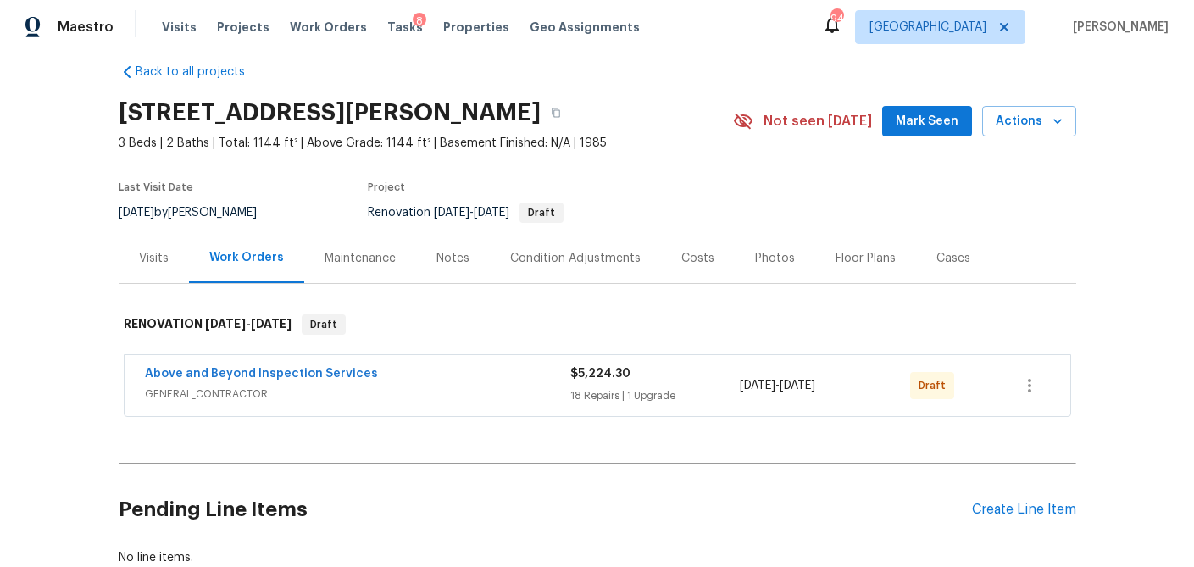
scroll to position [27, 0]
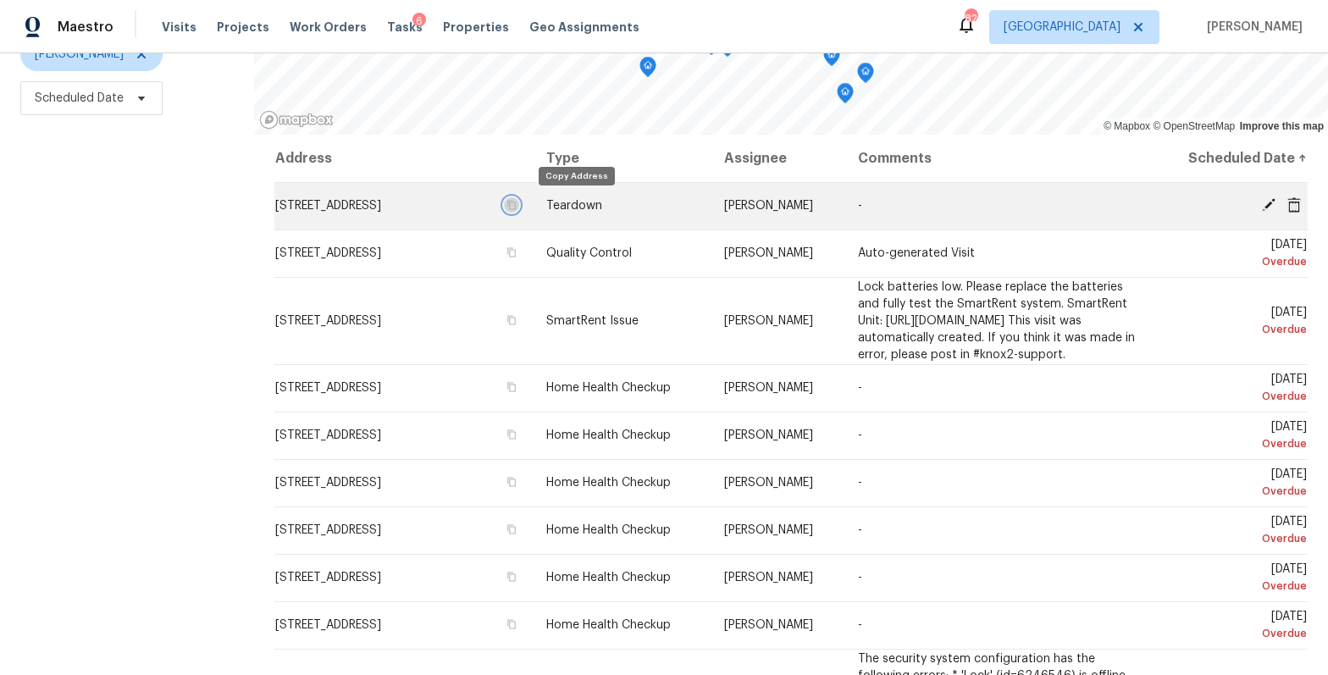
click at [517, 203] on icon "button" at bounding box center [512, 205] width 10 height 10
click at [517, 206] on icon "button" at bounding box center [512, 205] width 8 height 9
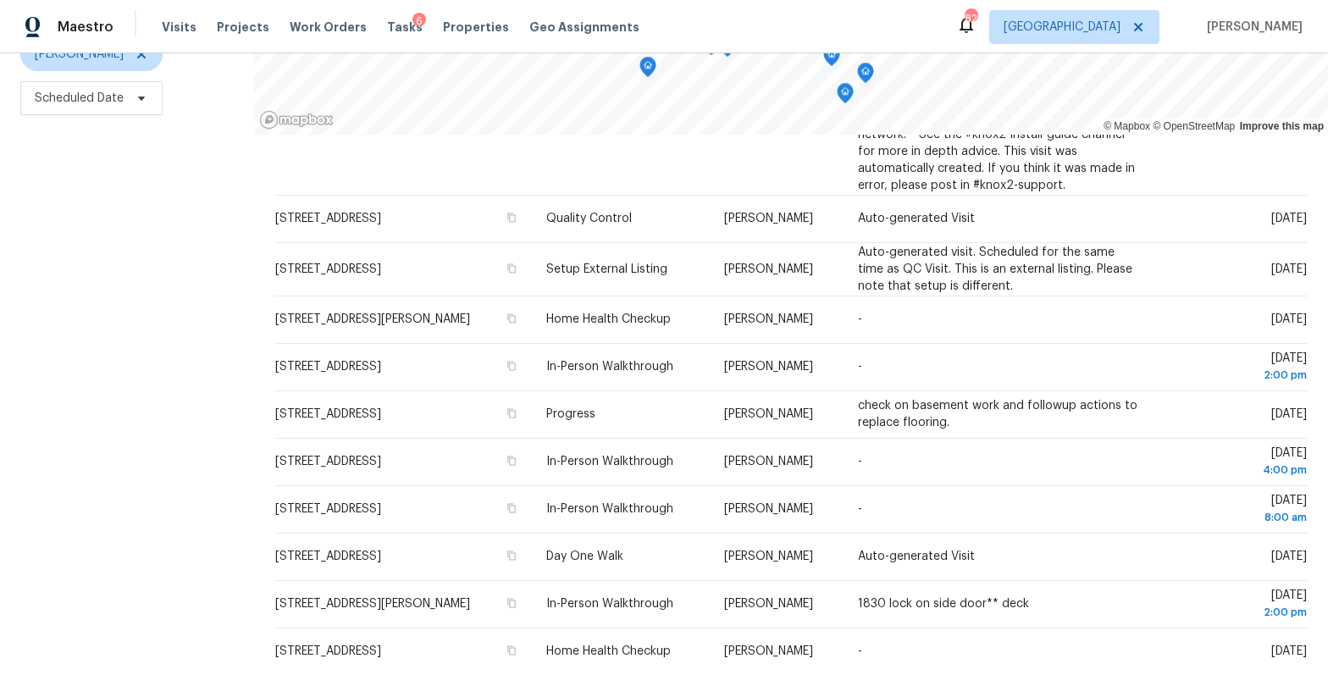
scroll to position [655, 0]
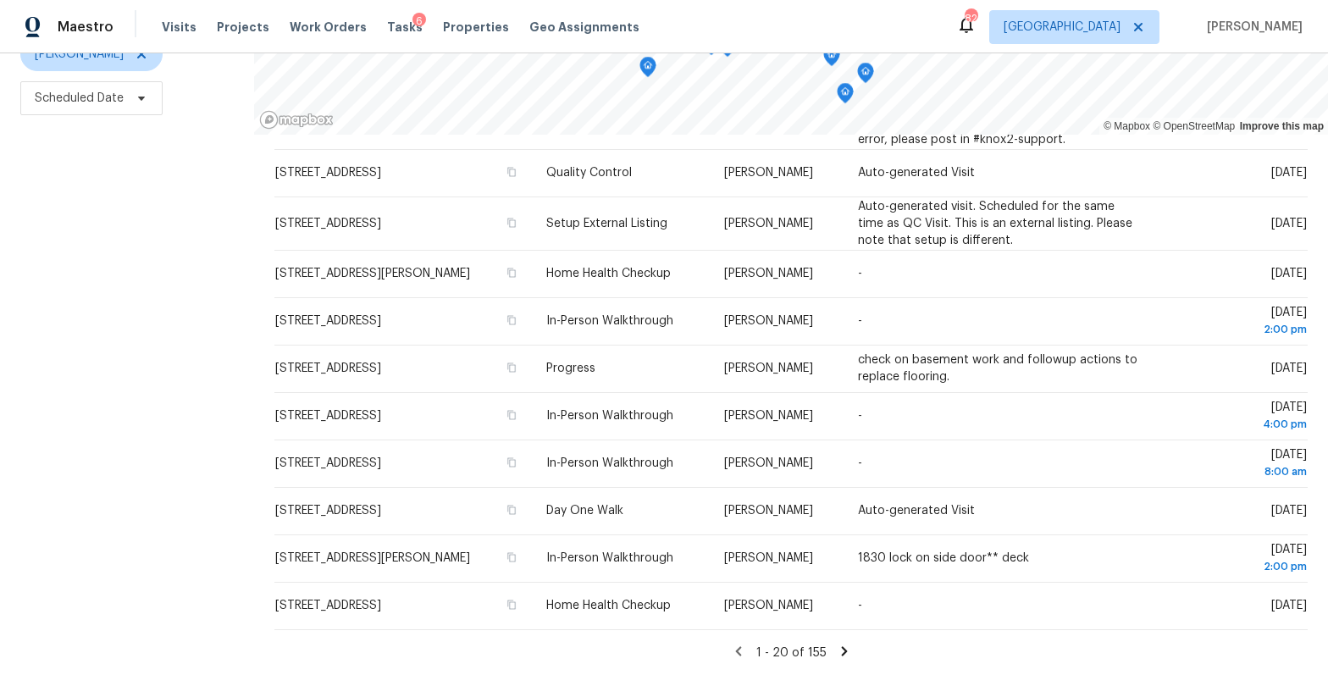
click at [841, 651] on icon at bounding box center [844, 651] width 15 height 15
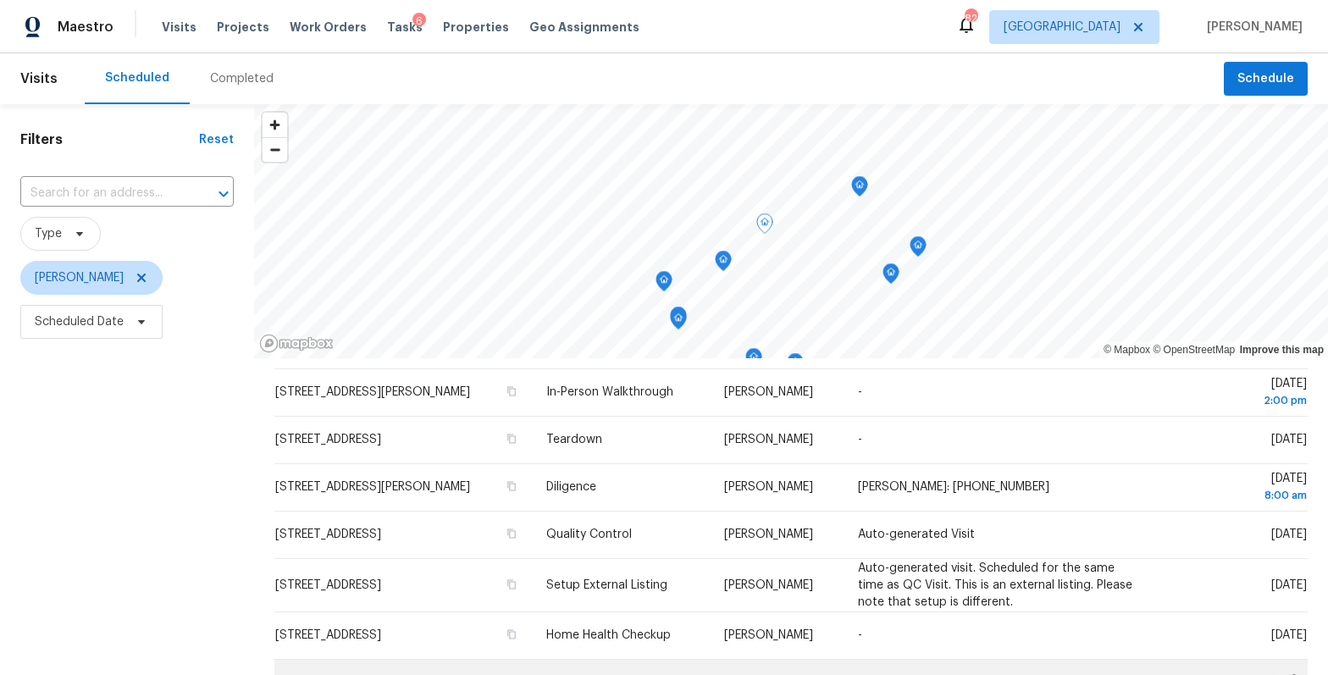
scroll to position [581, 0]
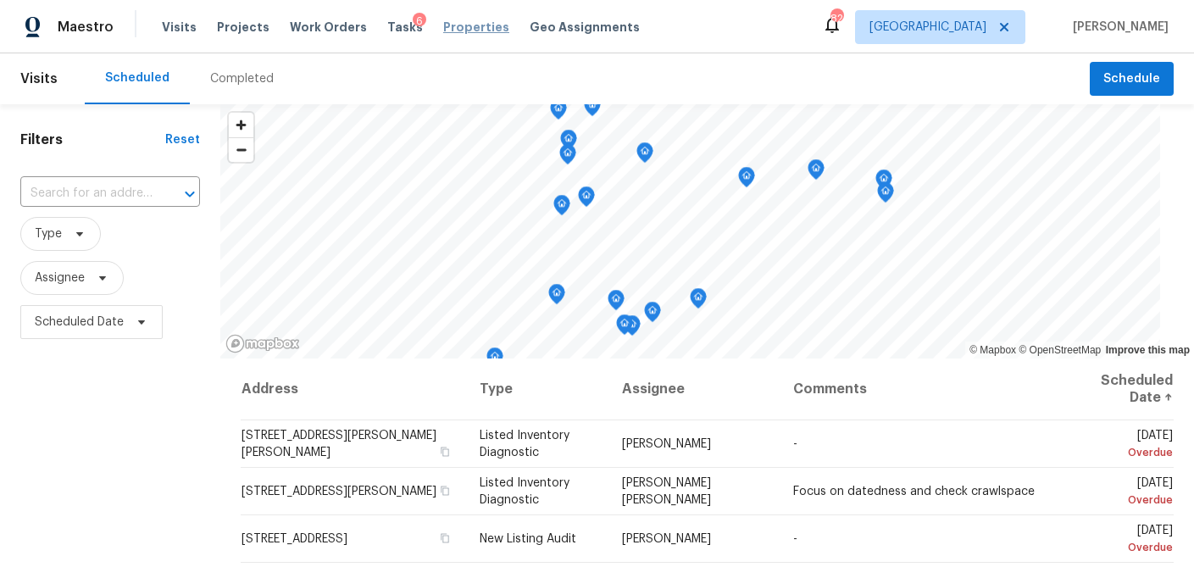
click at [443, 30] on span "Properties" at bounding box center [476, 27] width 66 height 17
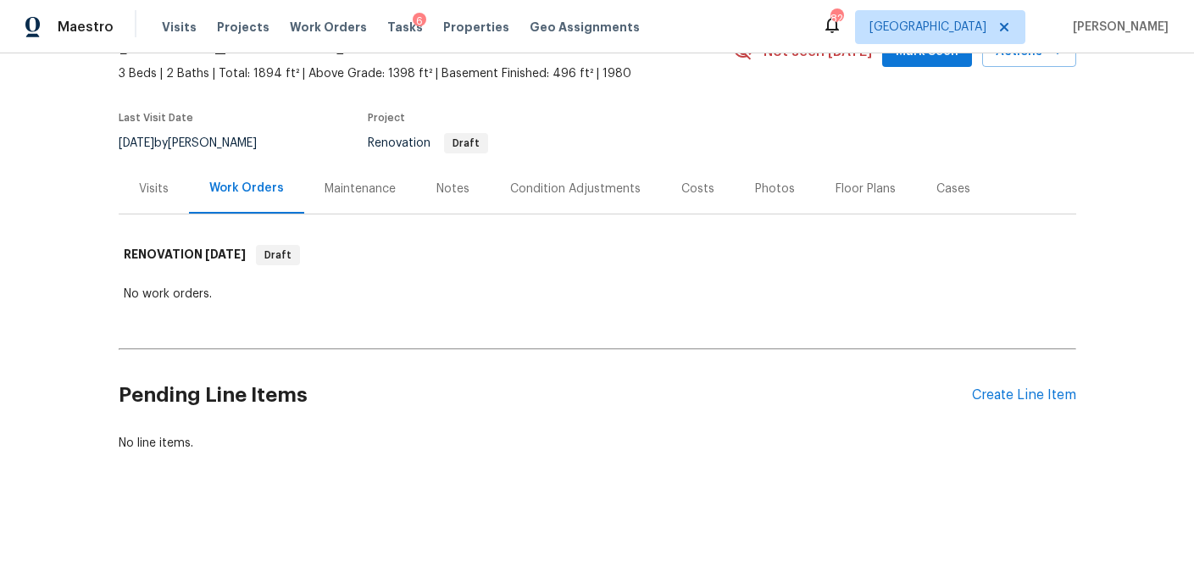
scroll to position [92, 0]
click at [168, 197] on div "Visits" at bounding box center [154, 189] width 70 height 50
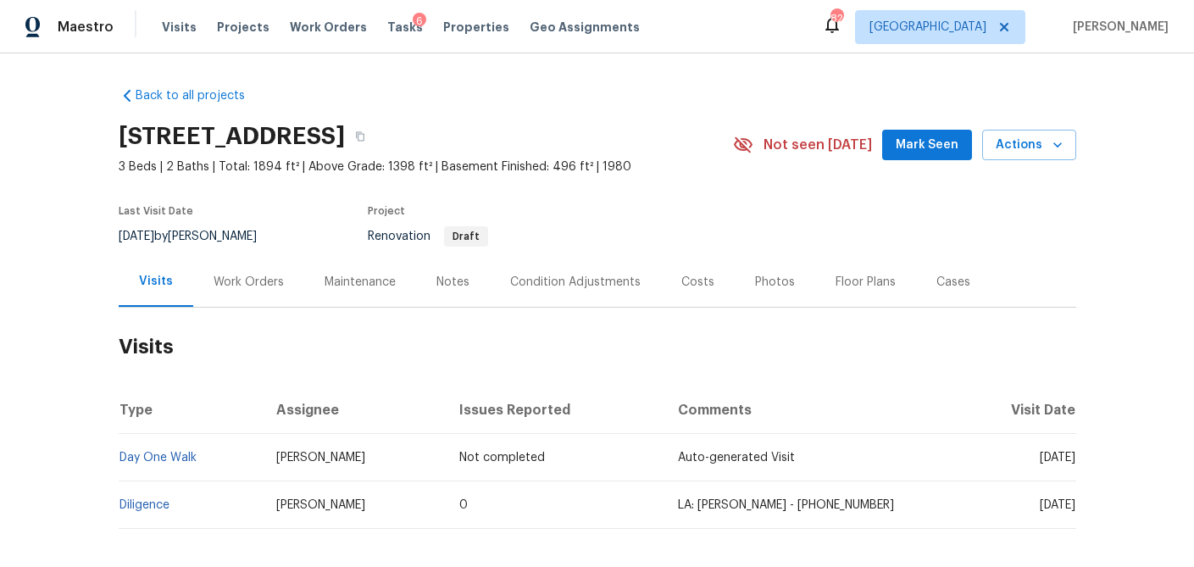
scroll to position [77, 0]
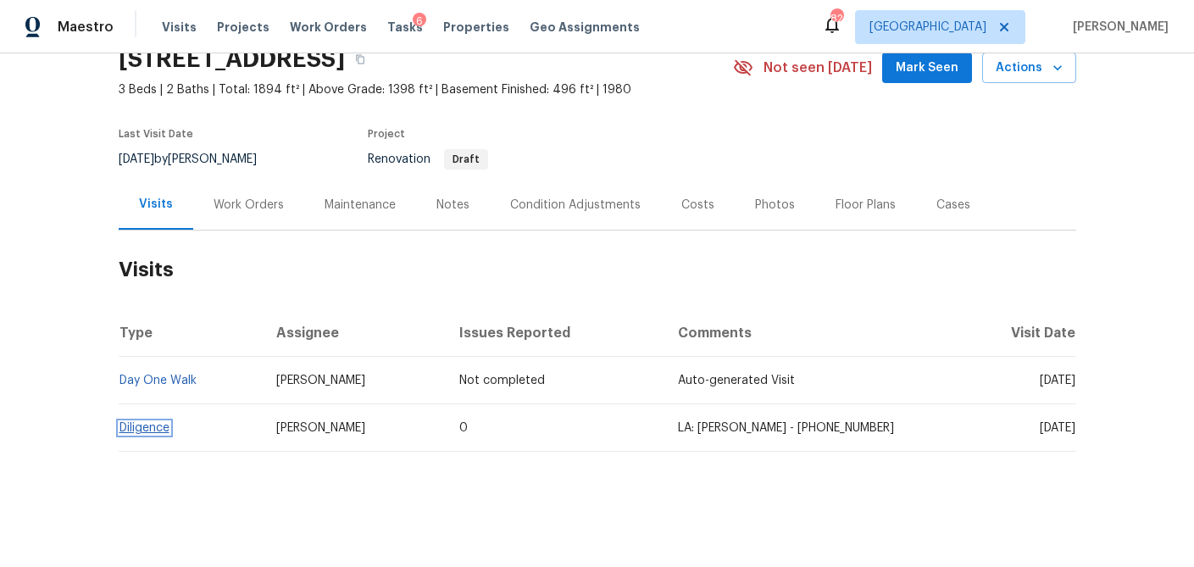
click at [141, 426] on link "Diligence" at bounding box center [144, 428] width 50 height 12
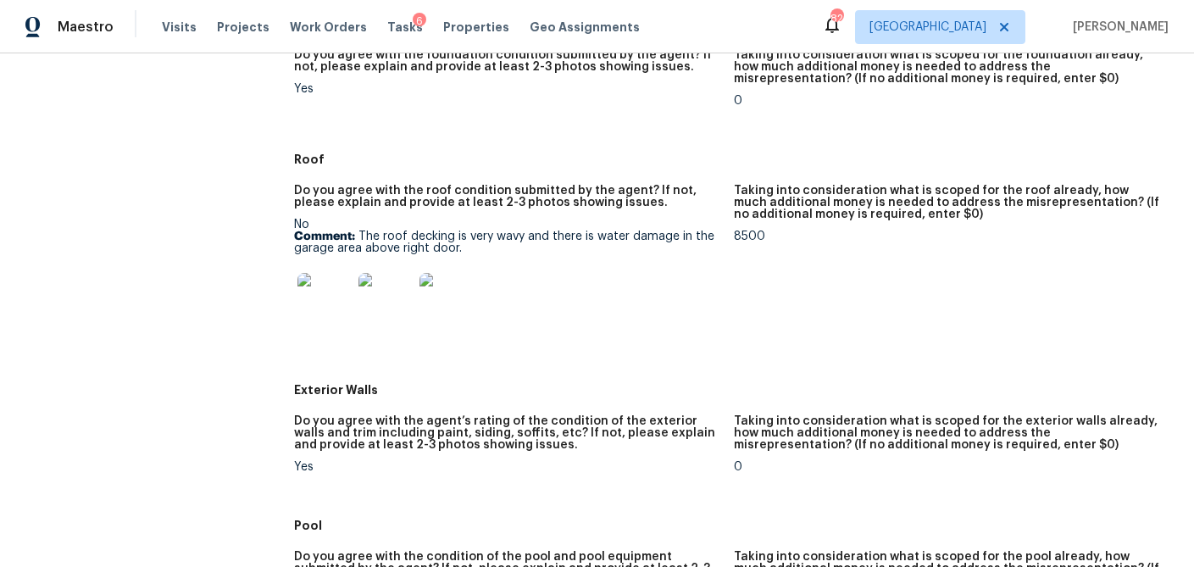
scroll to position [524, 0]
click at [328, 306] on img at bounding box center [324, 298] width 54 height 54
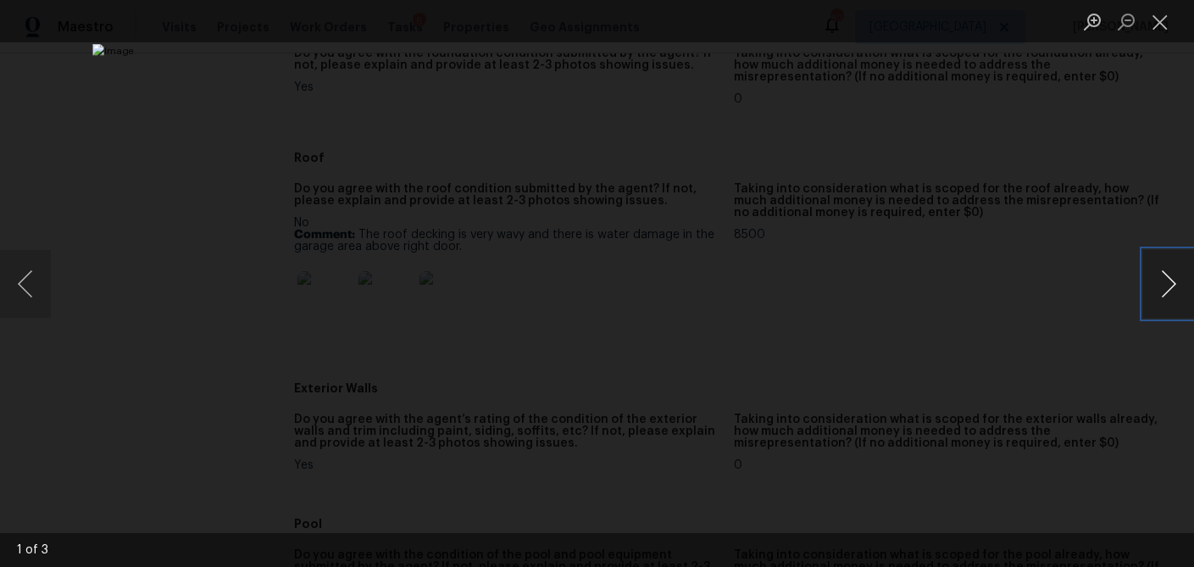
click at [1166, 294] on button "Next image" at bounding box center [1168, 284] width 51 height 68
click at [1166, 296] on button "Next image" at bounding box center [1168, 284] width 51 height 68
click at [1171, 285] on button "Next image" at bounding box center [1168, 284] width 51 height 68
click at [728, 326] on img "Lightbox" at bounding box center [596, 283] width 1009 height 479
click at [659, 367] on img "Lightbox" at bounding box center [596, 283] width 1009 height 479
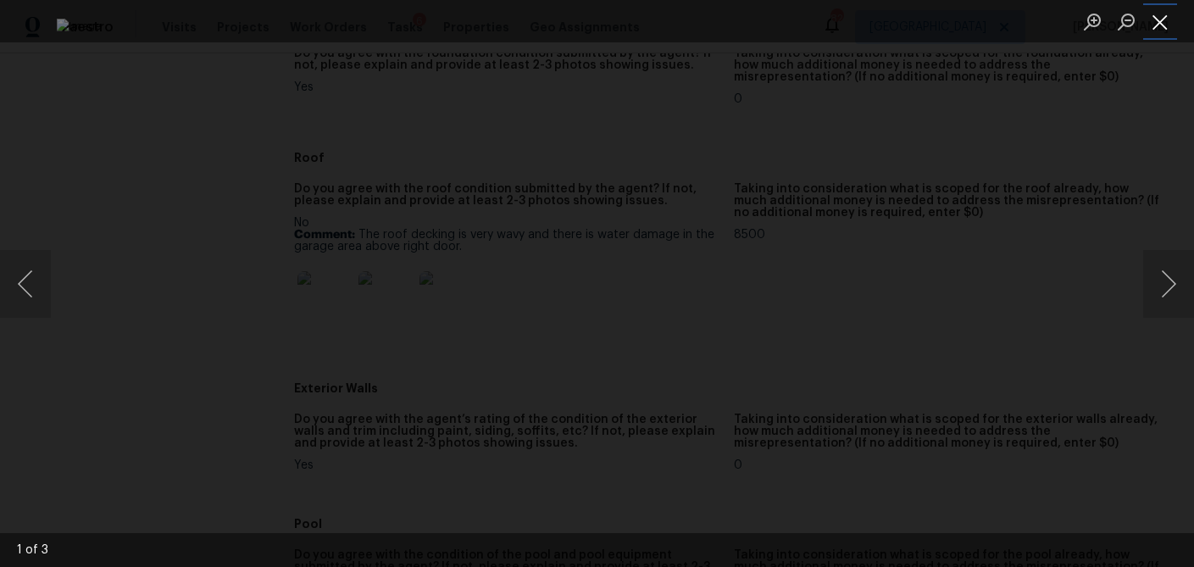
click at [1153, 30] on button "Close lightbox" at bounding box center [1160, 22] width 34 height 30
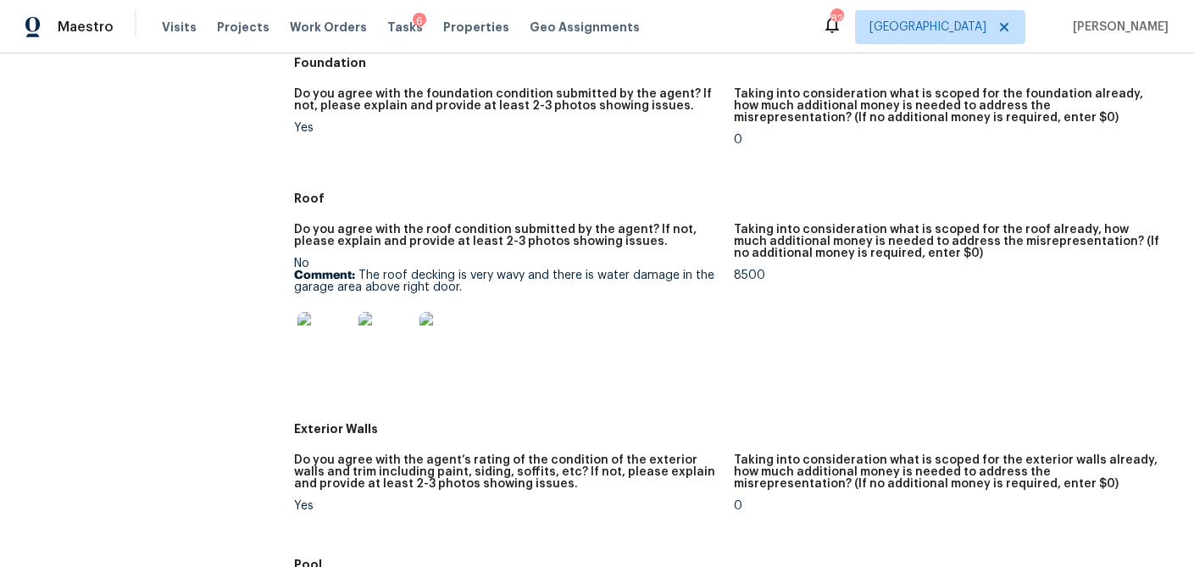
scroll to position [479, 0]
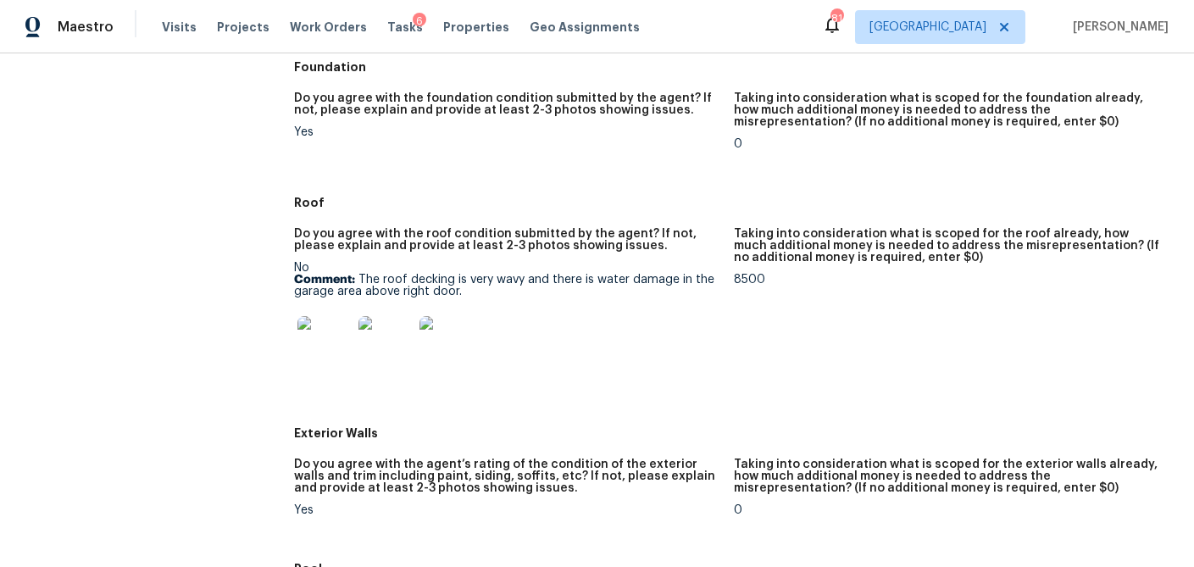
click at [430, 352] on img at bounding box center [446, 343] width 54 height 54
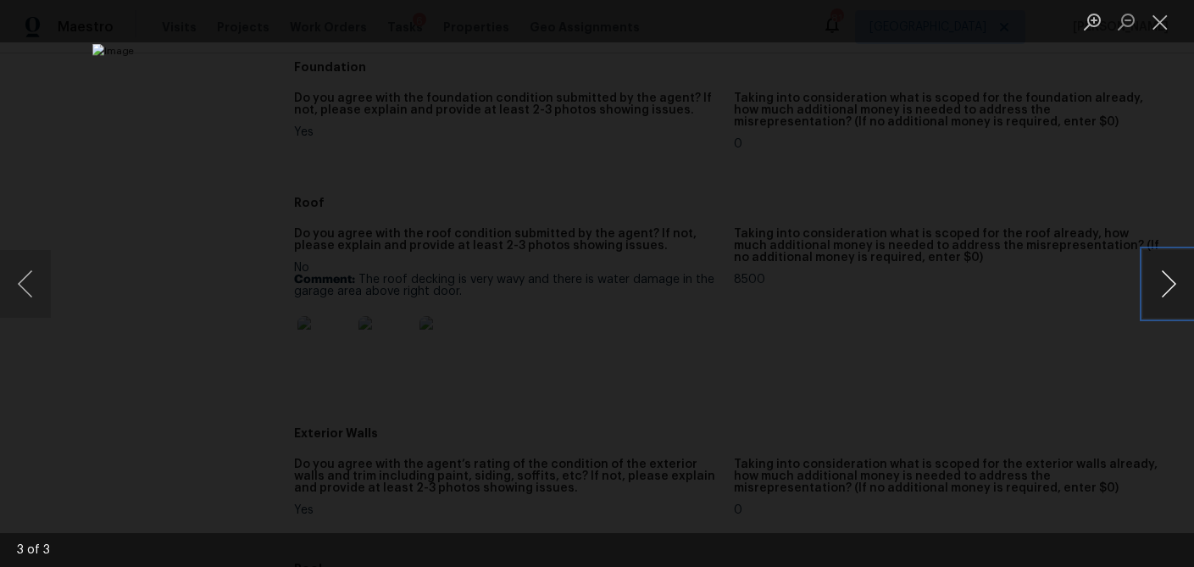
click at [1145, 293] on button "Next image" at bounding box center [1168, 284] width 51 height 68
click at [45, 295] on button "Previous image" at bounding box center [25, 284] width 51 height 68
click at [1150, 24] on button "Close lightbox" at bounding box center [1160, 22] width 34 height 30
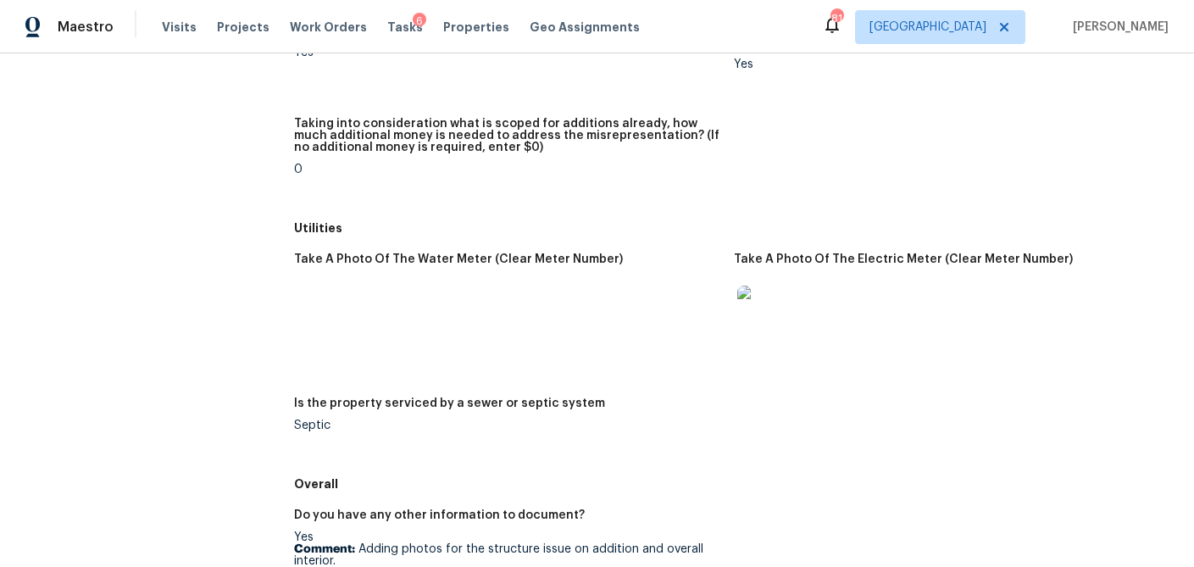
scroll to position [2503, 0]
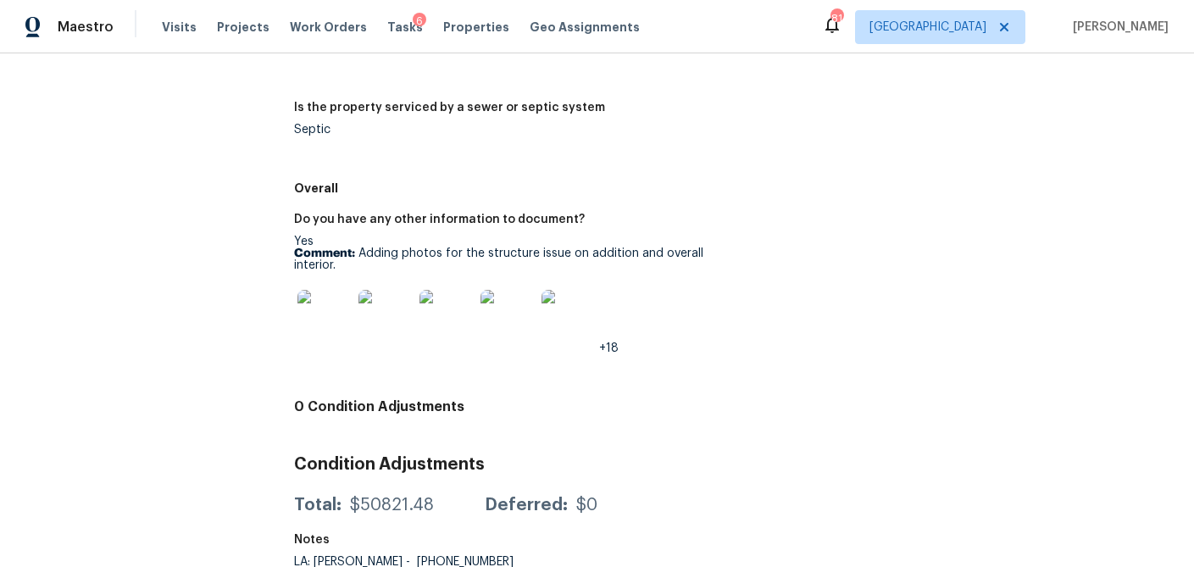
click at [315, 307] on img at bounding box center [324, 317] width 54 height 54
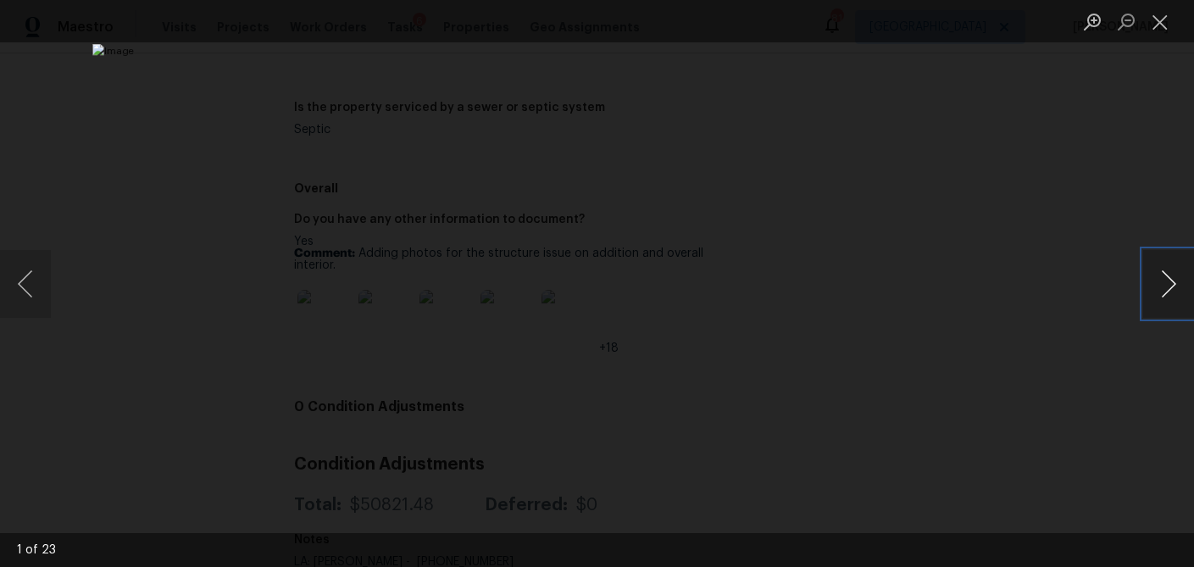
click at [1174, 298] on button "Next image" at bounding box center [1168, 284] width 51 height 68
click at [1174, 297] on button "Next image" at bounding box center [1168, 284] width 51 height 68
click at [1166, 298] on button "Next image" at bounding box center [1168, 284] width 51 height 68
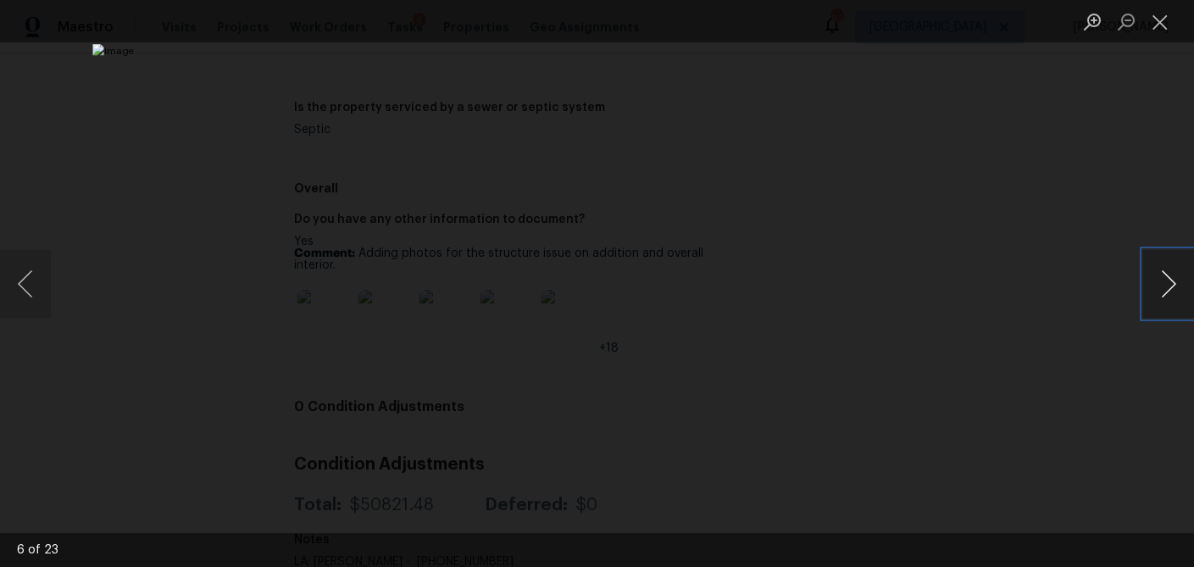
click at [1167, 298] on button "Next image" at bounding box center [1168, 284] width 51 height 68
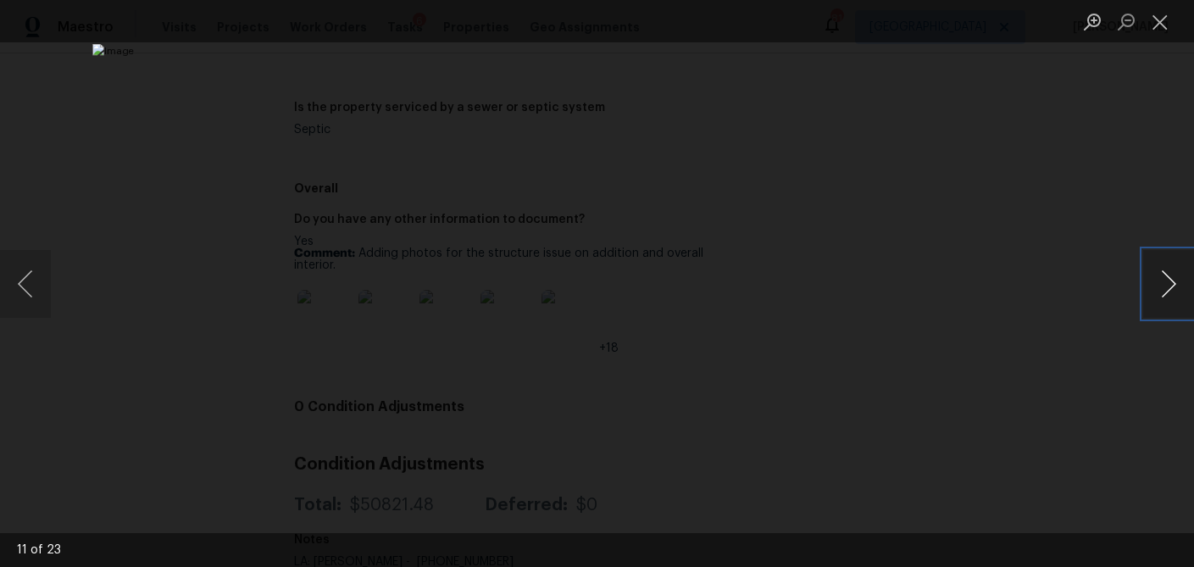
click at [1167, 298] on button "Next image" at bounding box center [1168, 284] width 51 height 68
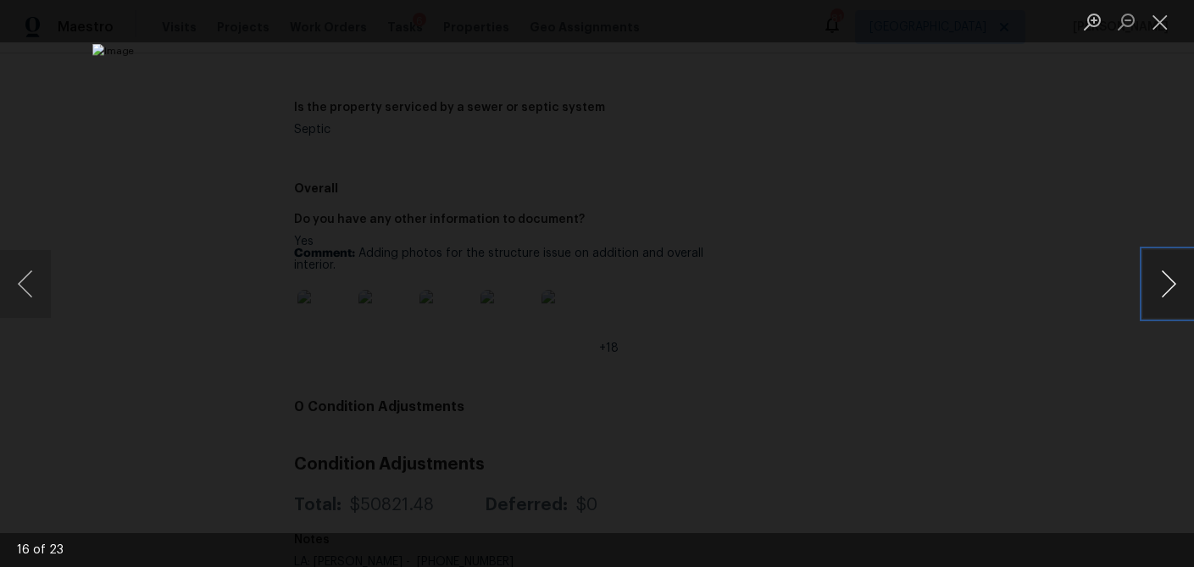
click at [1167, 298] on button "Next image" at bounding box center [1168, 284] width 51 height 68
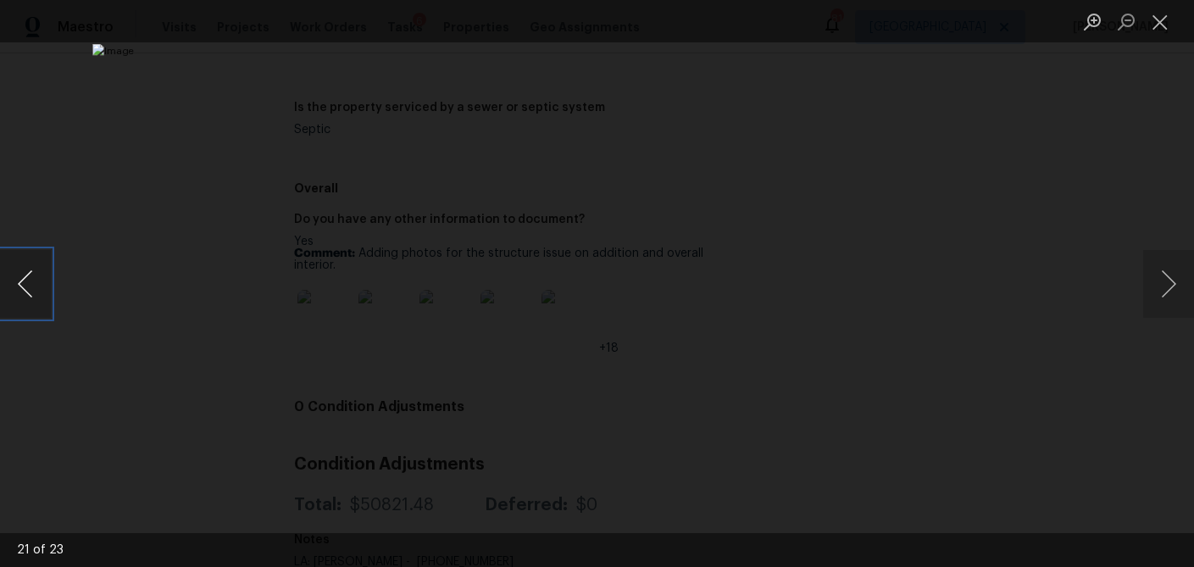
click at [43, 306] on button "Previous image" at bounding box center [25, 284] width 51 height 68
click at [1165, 294] on button "Next image" at bounding box center [1168, 284] width 51 height 68
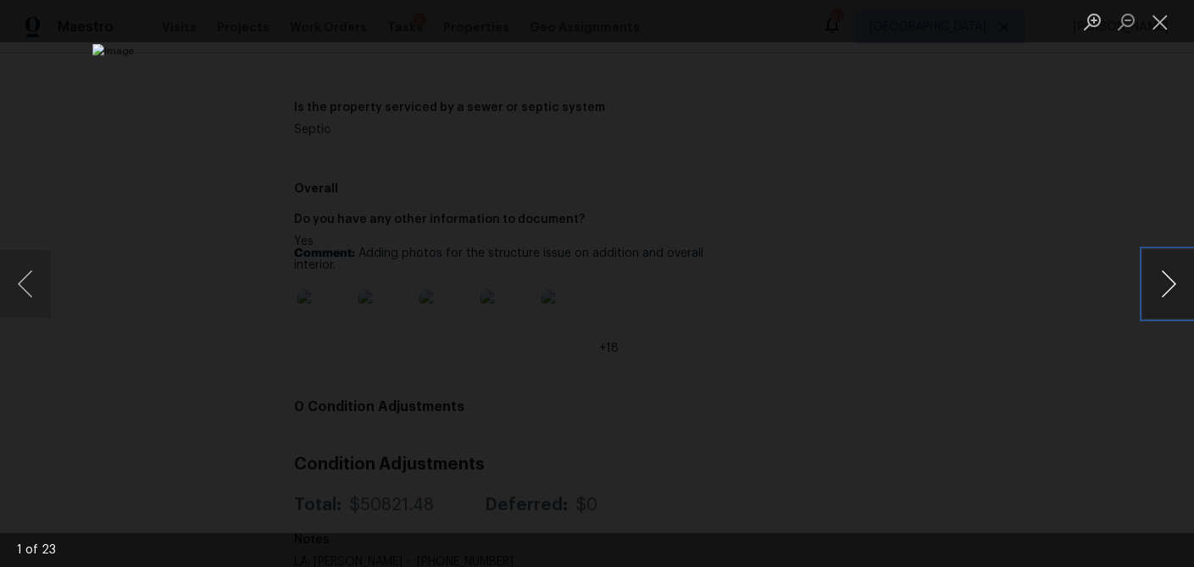
click at [1165, 294] on button "Next image" at bounding box center [1168, 284] width 51 height 68
click at [1161, 30] on button "Close lightbox" at bounding box center [1160, 22] width 34 height 30
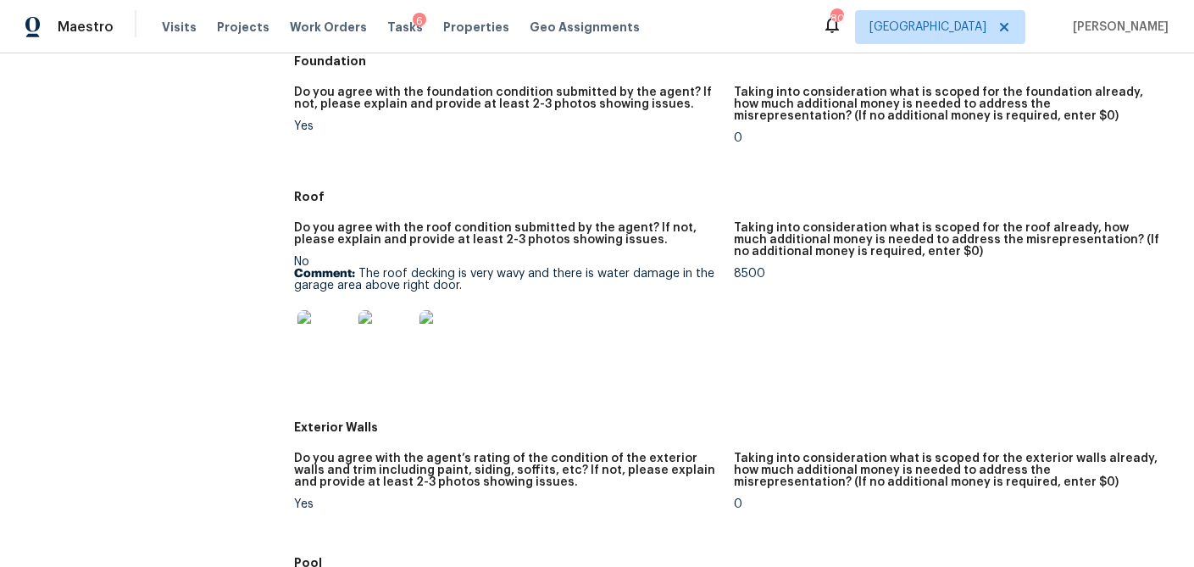
scroll to position [482, 0]
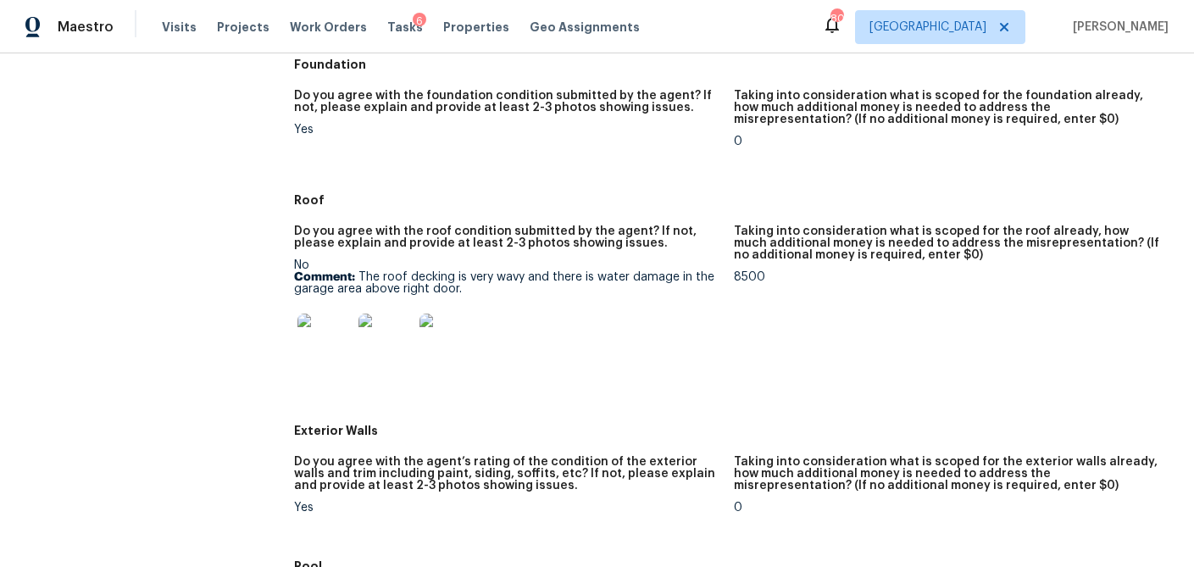
click at [323, 363] on img at bounding box center [324, 340] width 54 height 54
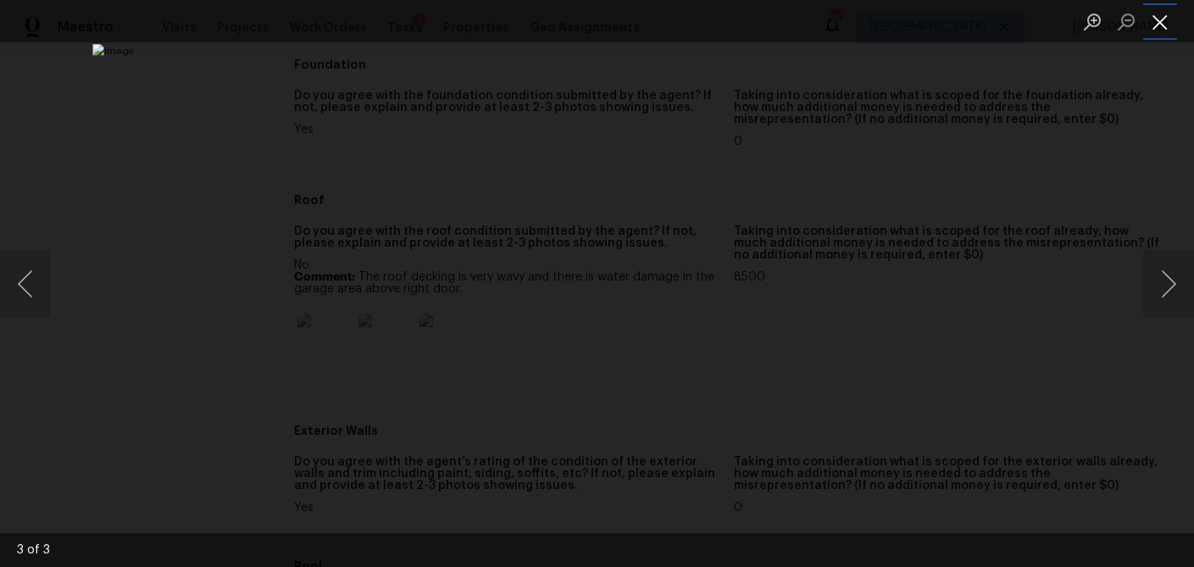
click at [1164, 28] on button "Close lightbox" at bounding box center [1160, 22] width 34 height 30
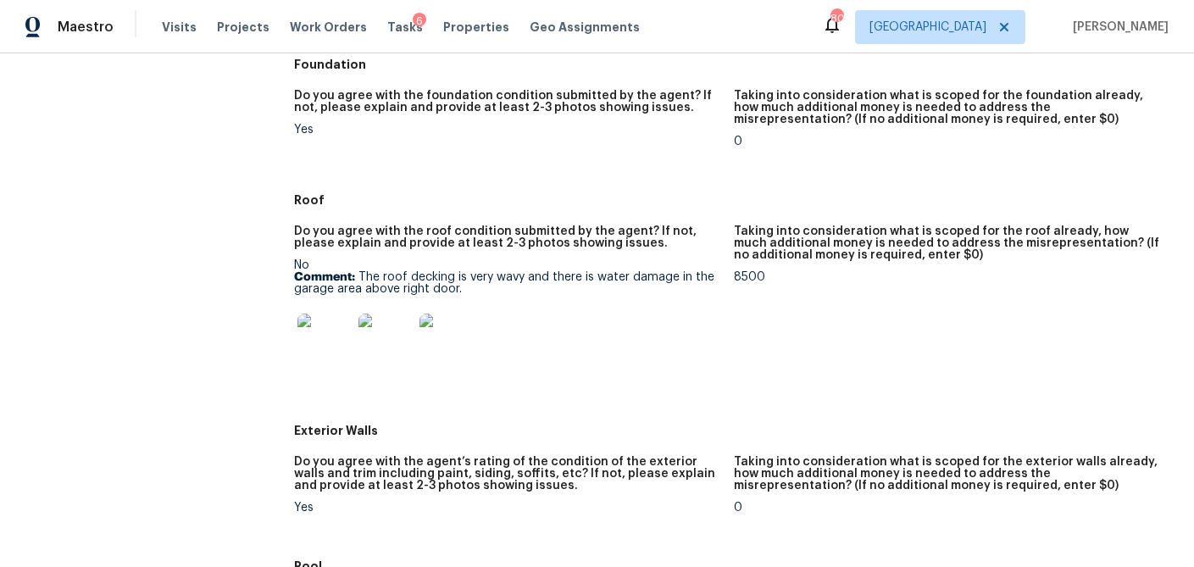
click at [385, 349] on img at bounding box center [385, 340] width 54 height 54
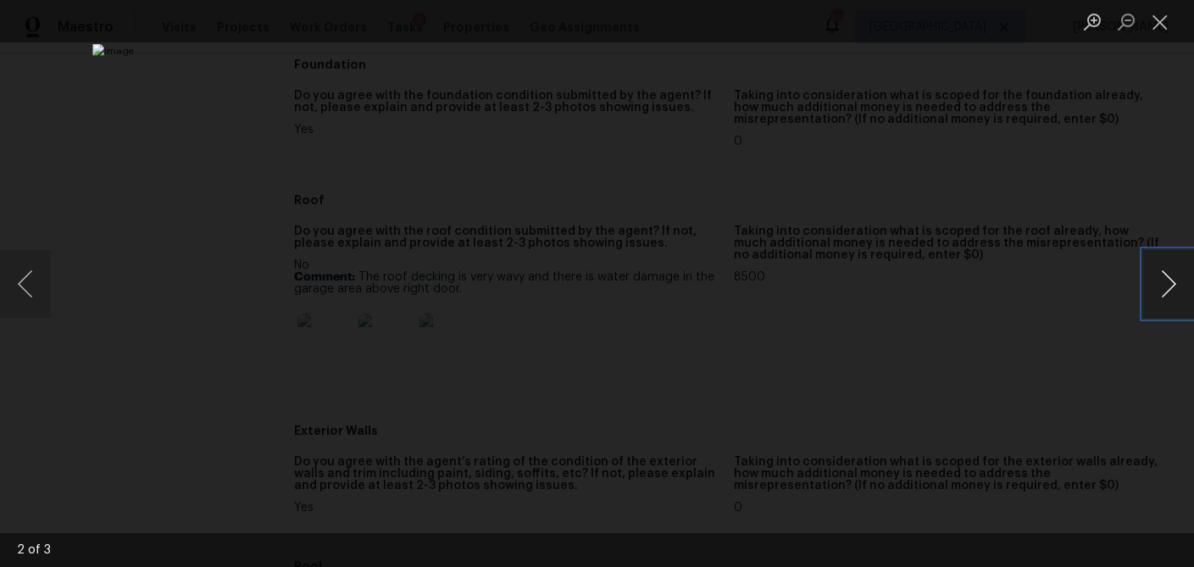
click at [1172, 285] on button "Next image" at bounding box center [1168, 284] width 51 height 68
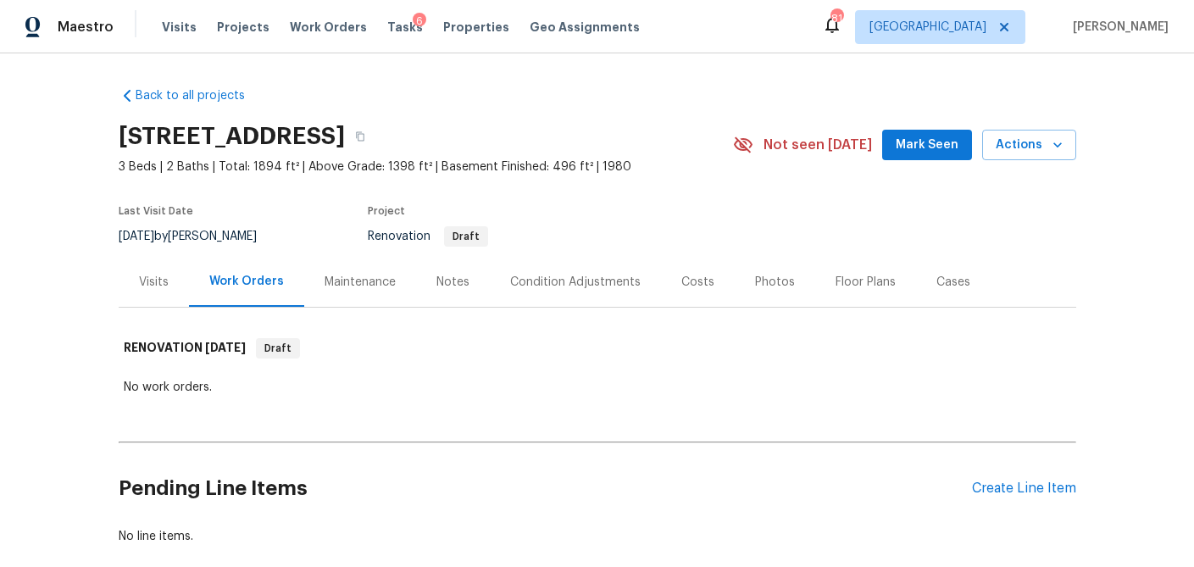
click at [155, 278] on div "Visits" at bounding box center [154, 282] width 30 height 17
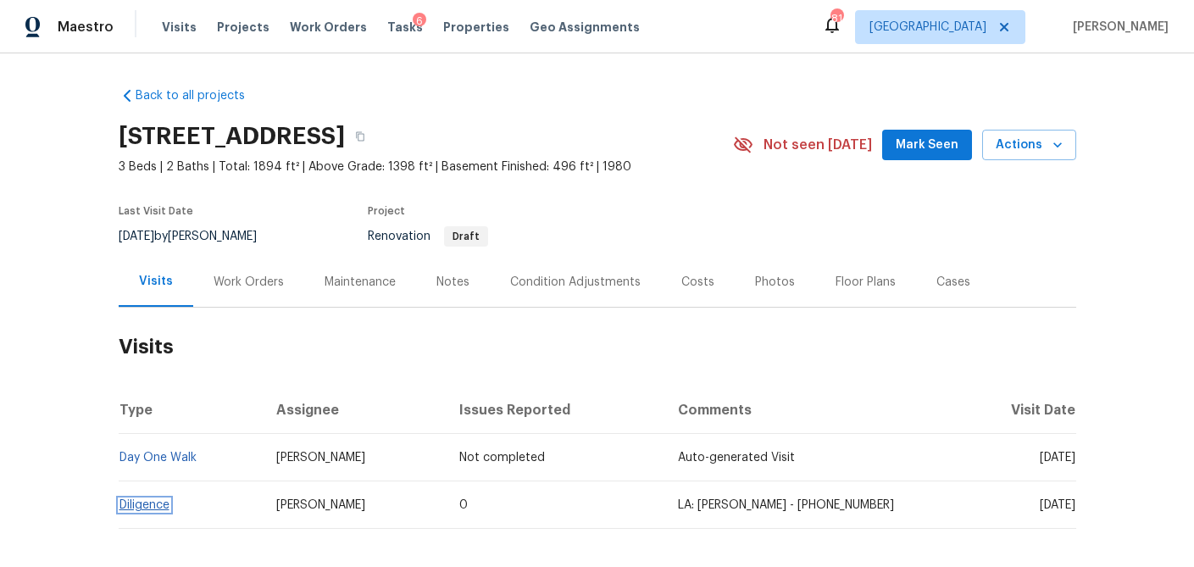
click at [149, 504] on link "Diligence" at bounding box center [144, 505] width 50 height 12
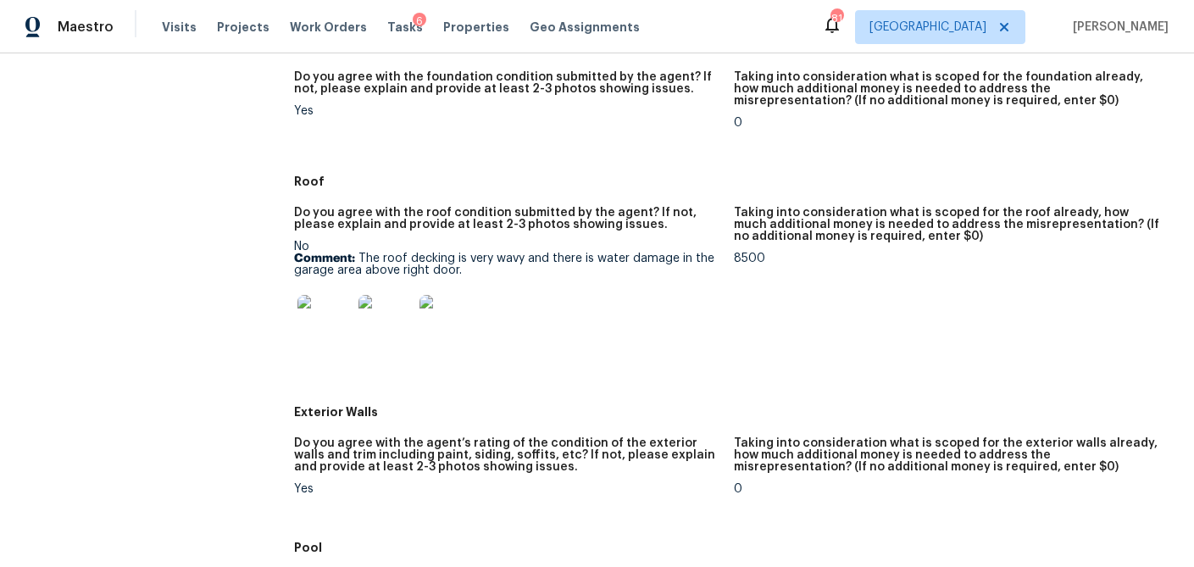
scroll to position [503, 0]
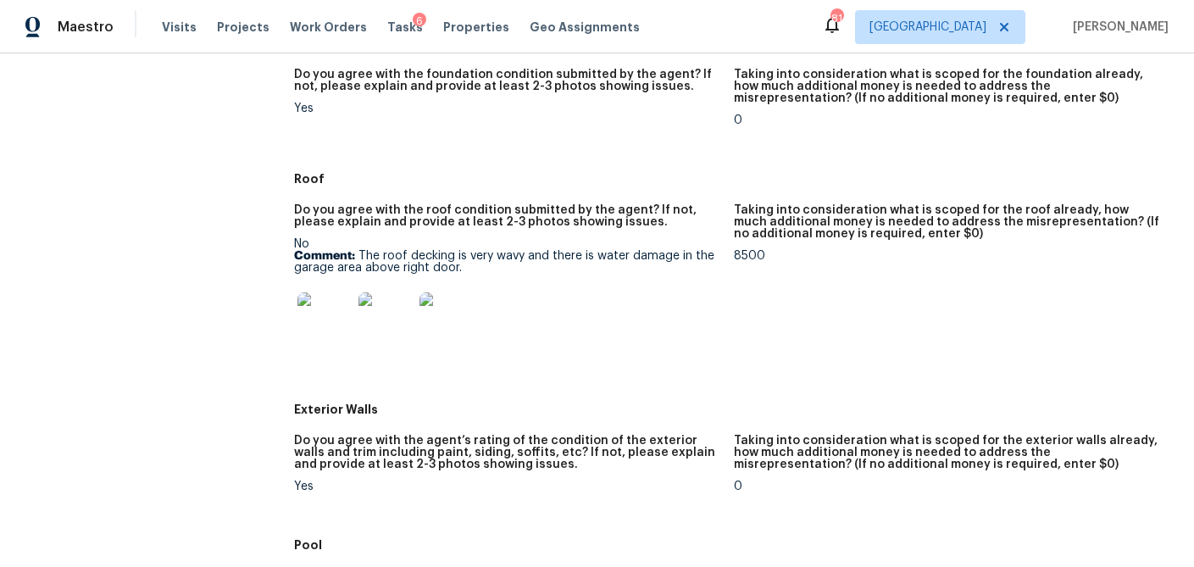
click at [332, 335] on img at bounding box center [324, 319] width 54 height 54
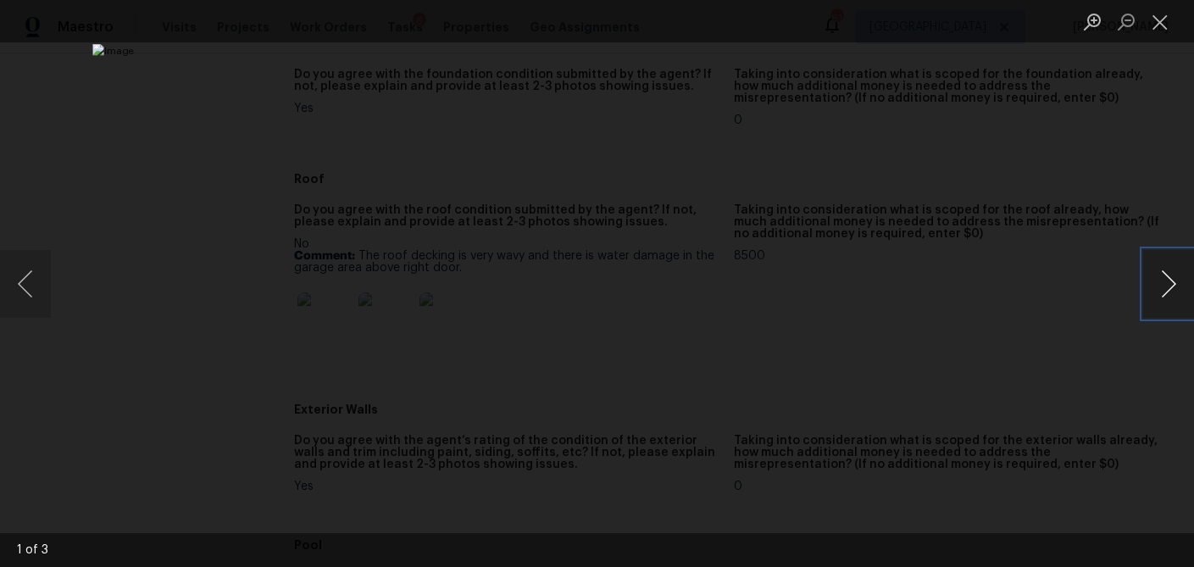
click at [1159, 263] on button "Next image" at bounding box center [1168, 284] width 51 height 68
click at [36, 290] on button "Previous image" at bounding box center [25, 284] width 51 height 68
click at [1167, 294] on button "Next image" at bounding box center [1168, 284] width 51 height 68
